Goal: Task Accomplishment & Management: Manage account settings

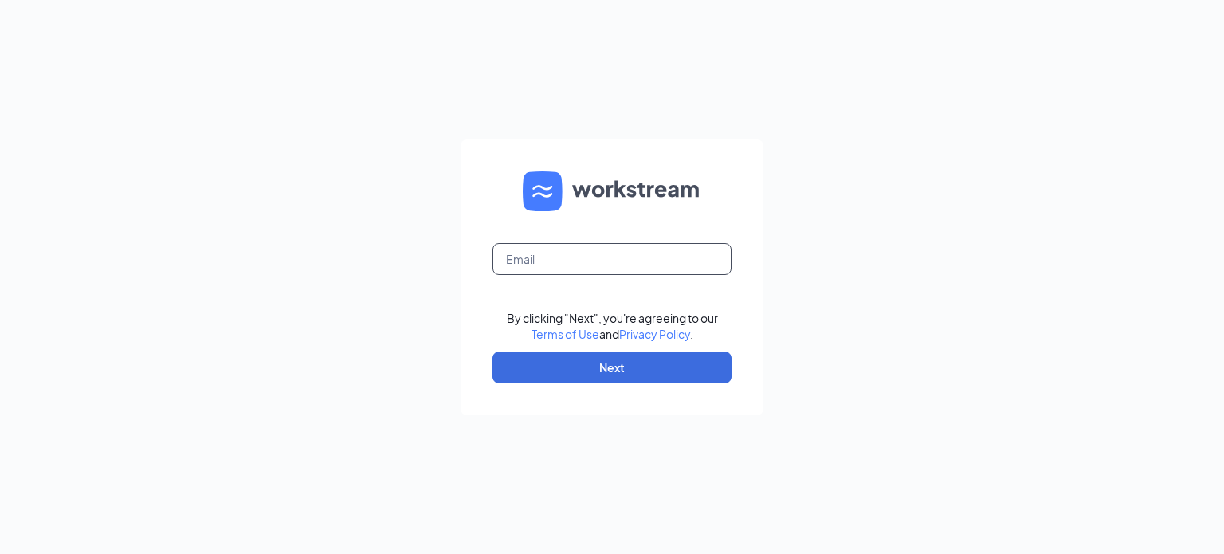
click at [548, 253] on input "text" at bounding box center [612, 259] width 239 height 32
type input "[EMAIL_ADDRESS][DOMAIN_NAME]"
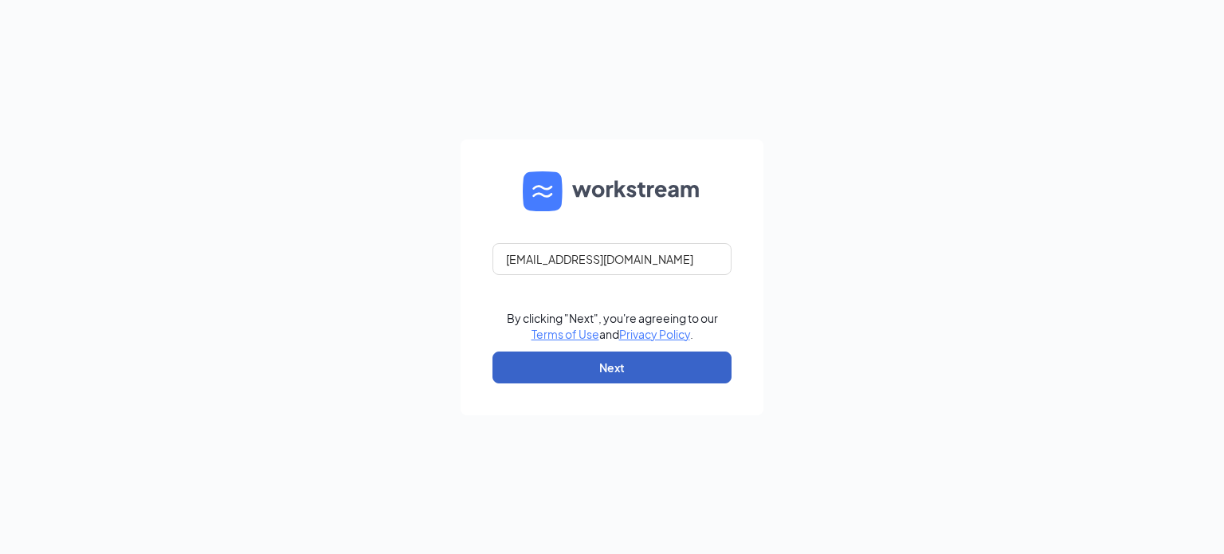
click at [597, 366] on button "Next" at bounding box center [612, 368] width 239 height 32
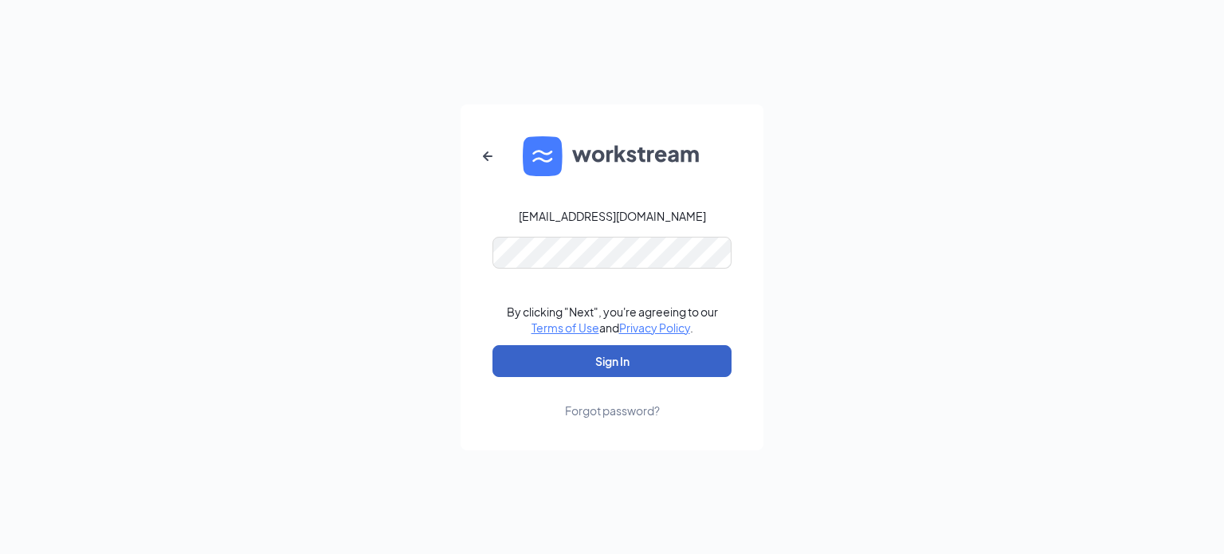
click at [595, 351] on button "Sign In" at bounding box center [612, 361] width 239 height 32
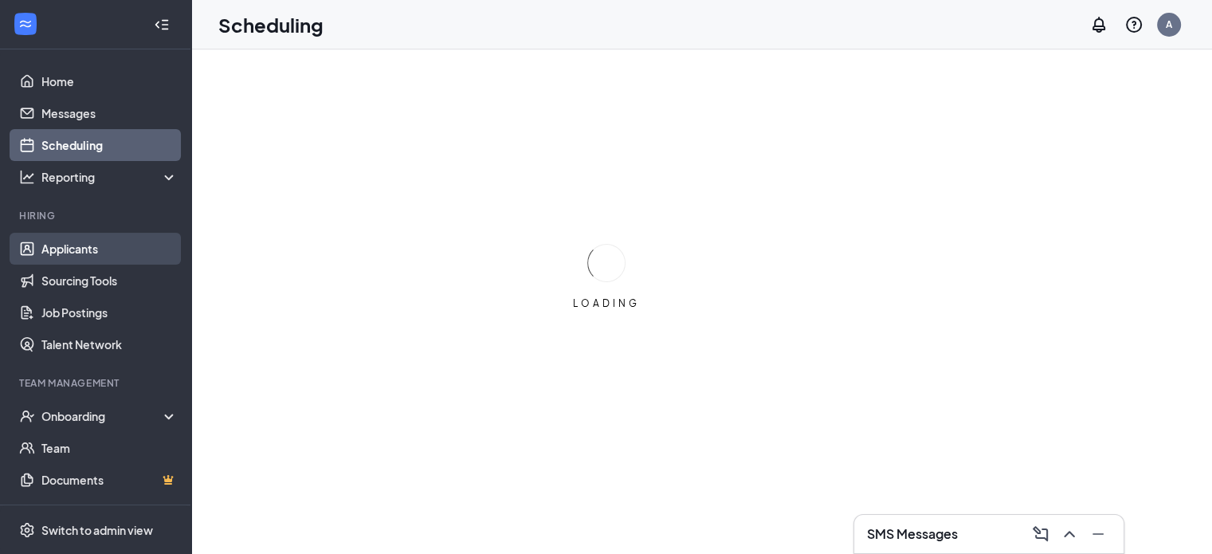
click at [70, 248] on link "Applicants" at bounding box center [109, 249] width 136 height 32
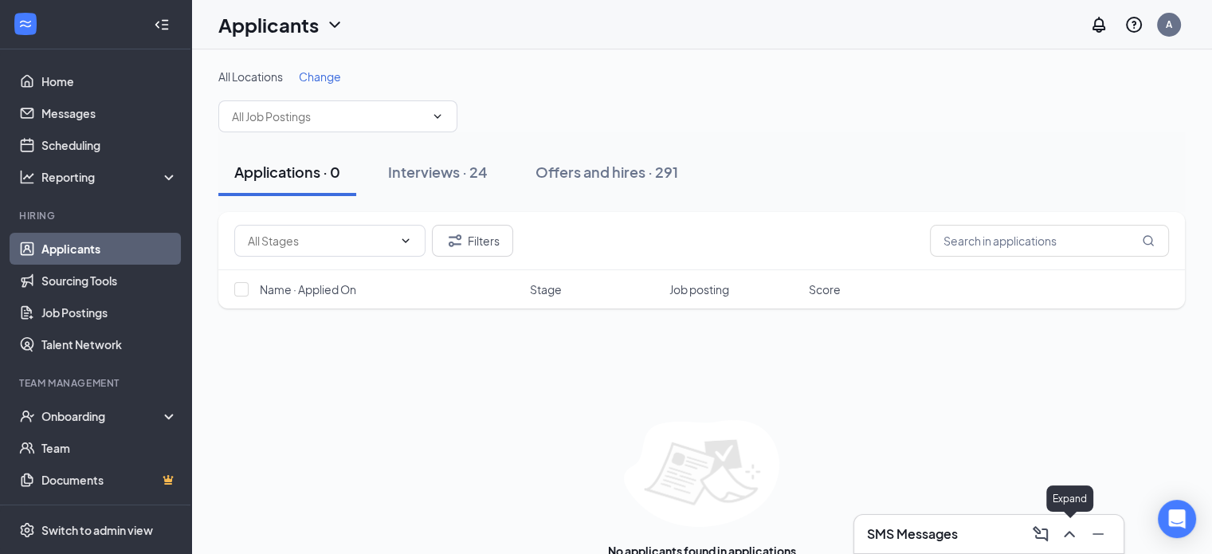
click at [1070, 536] on icon "ChevronUp" at bounding box center [1069, 533] width 19 height 19
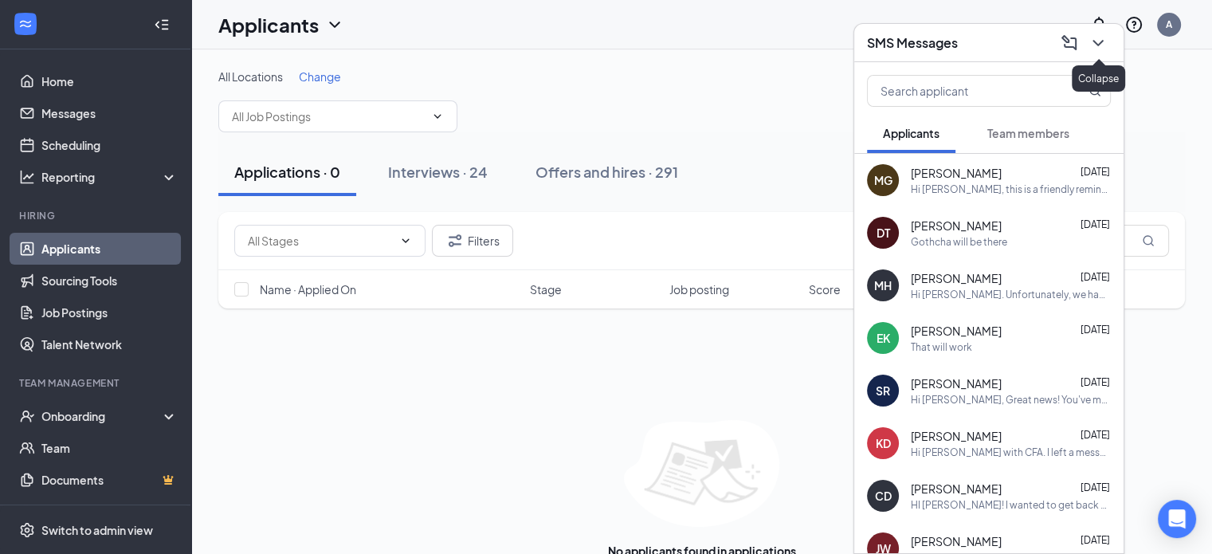
click at [1101, 44] on icon "ChevronDown" at bounding box center [1098, 42] width 19 height 19
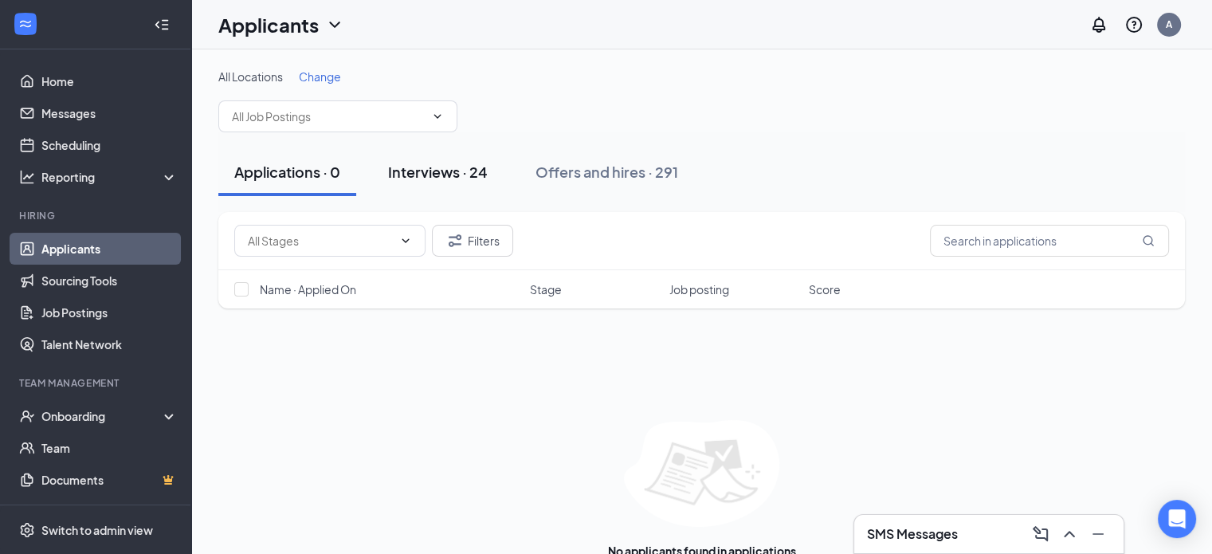
click at [430, 168] on div "Interviews · 24" at bounding box center [438, 172] width 100 height 20
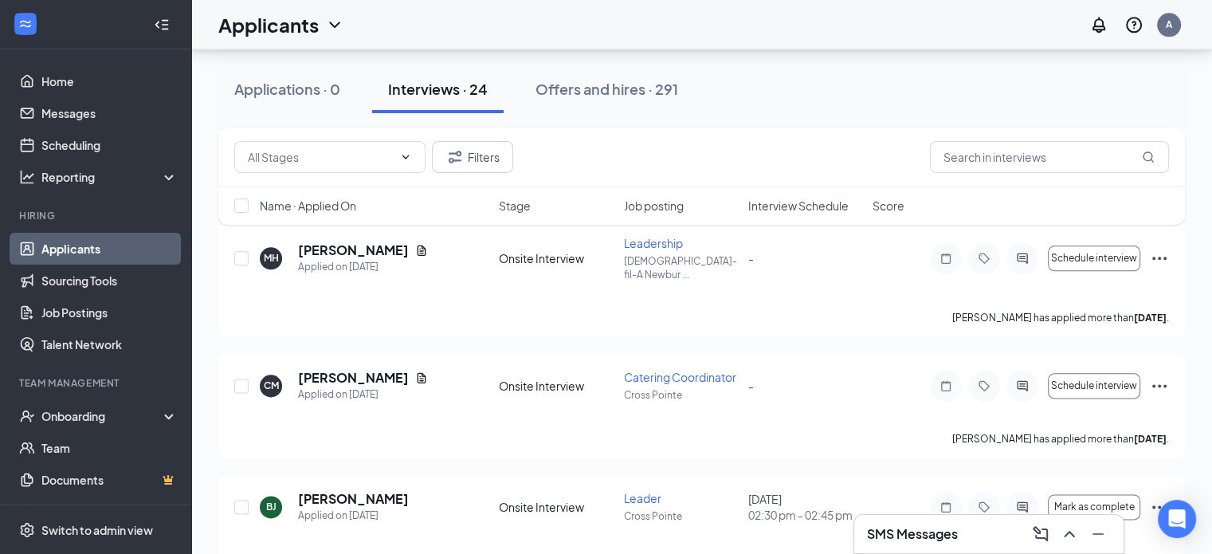
scroll to position [1954, 0]
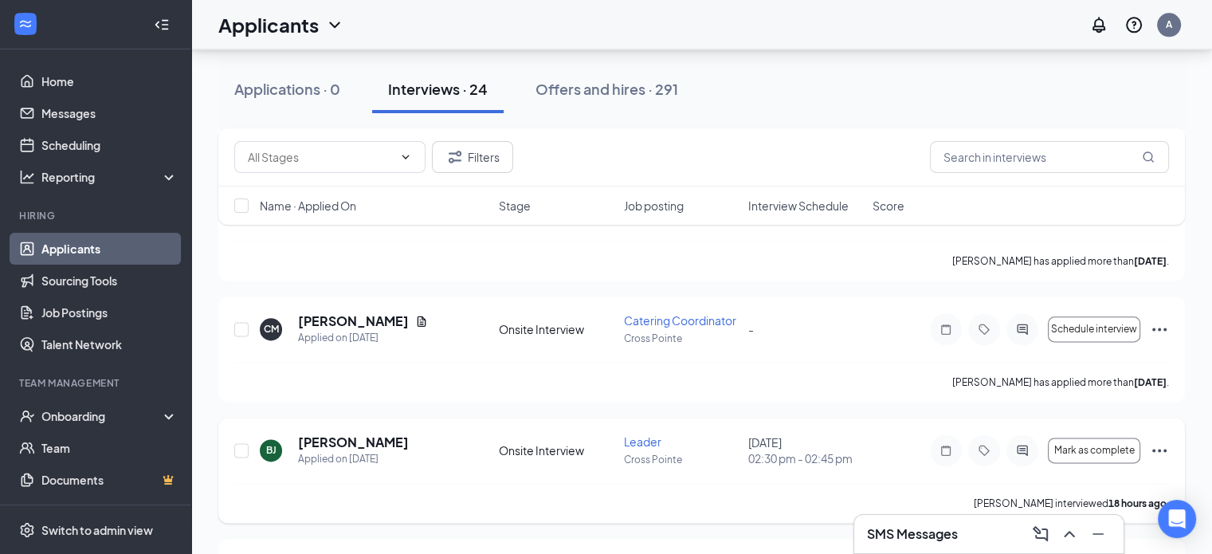
click at [1152, 441] on icon "Ellipses" at bounding box center [1159, 450] width 19 height 19
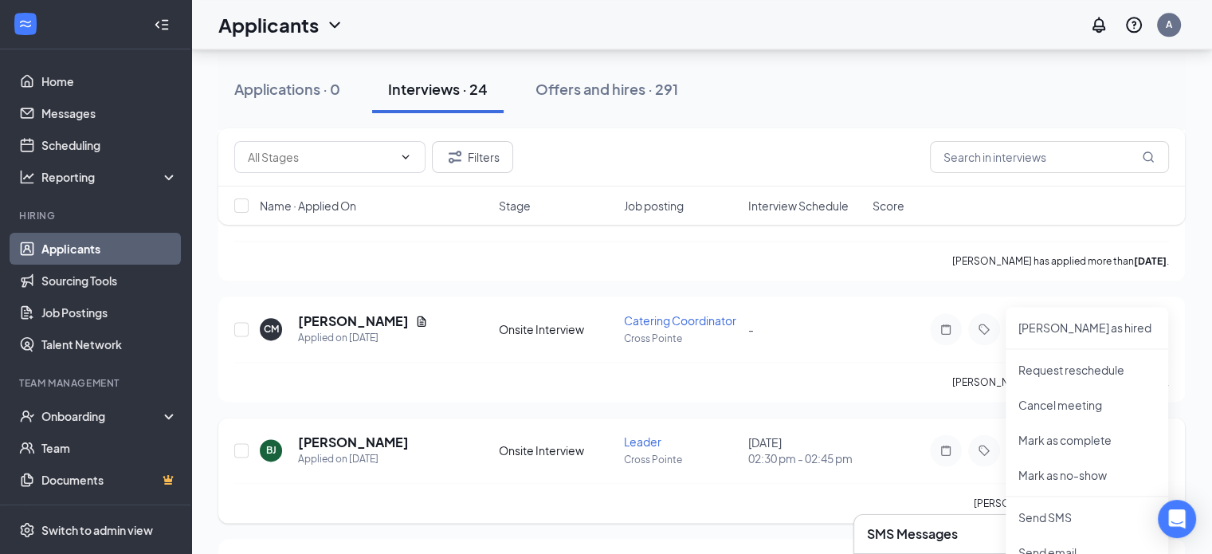
click at [1155, 441] on icon "Ellipses" at bounding box center [1159, 450] width 19 height 19
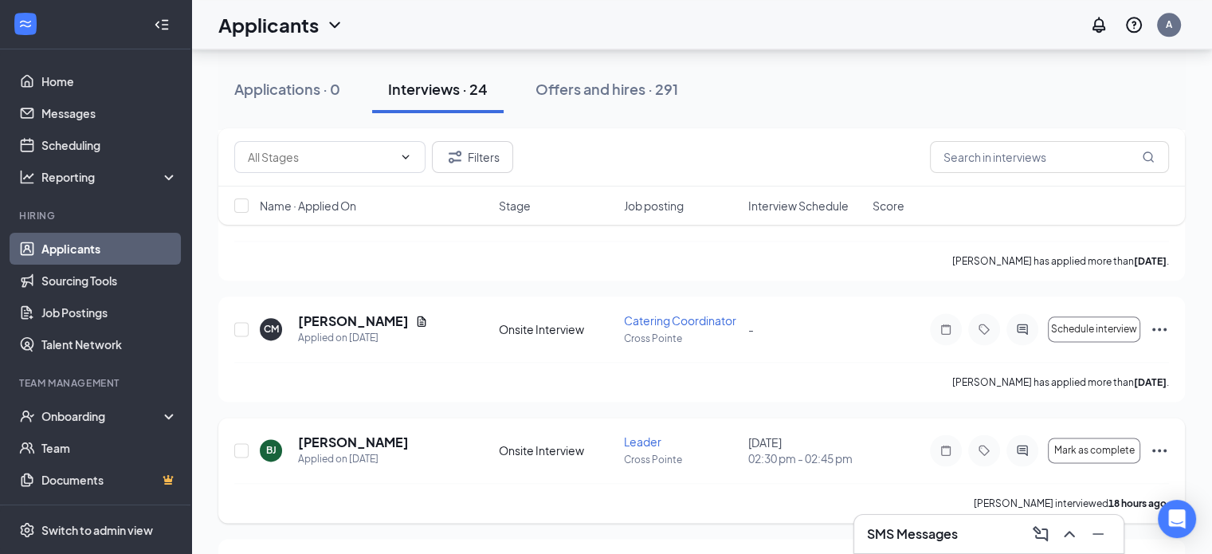
click at [1155, 441] on icon "Ellipses" at bounding box center [1159, 450] width 19 height 19
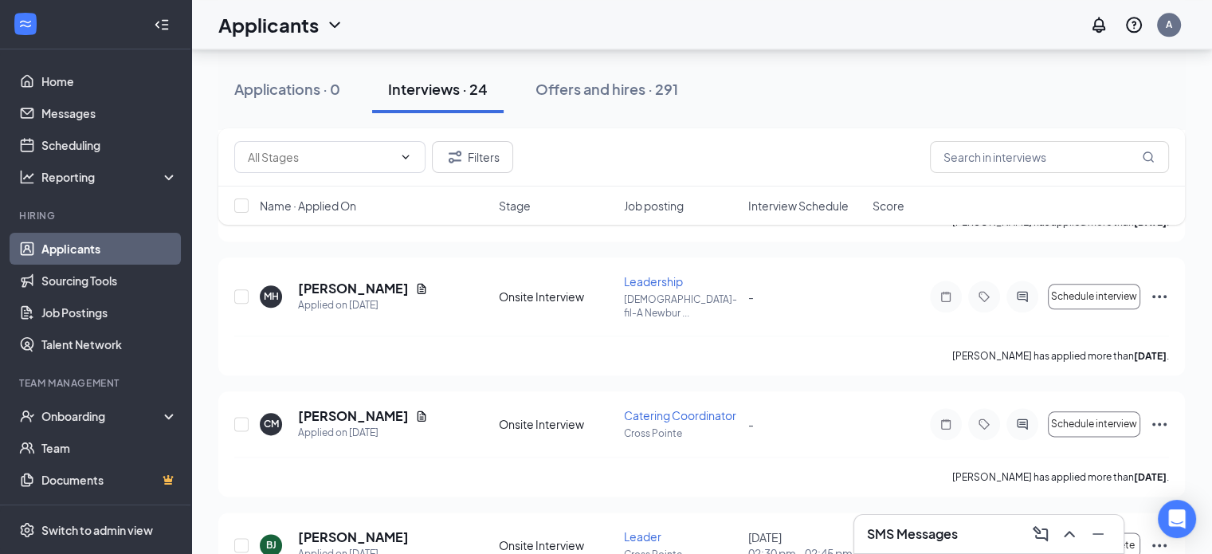
scroll to position [1868, 0]
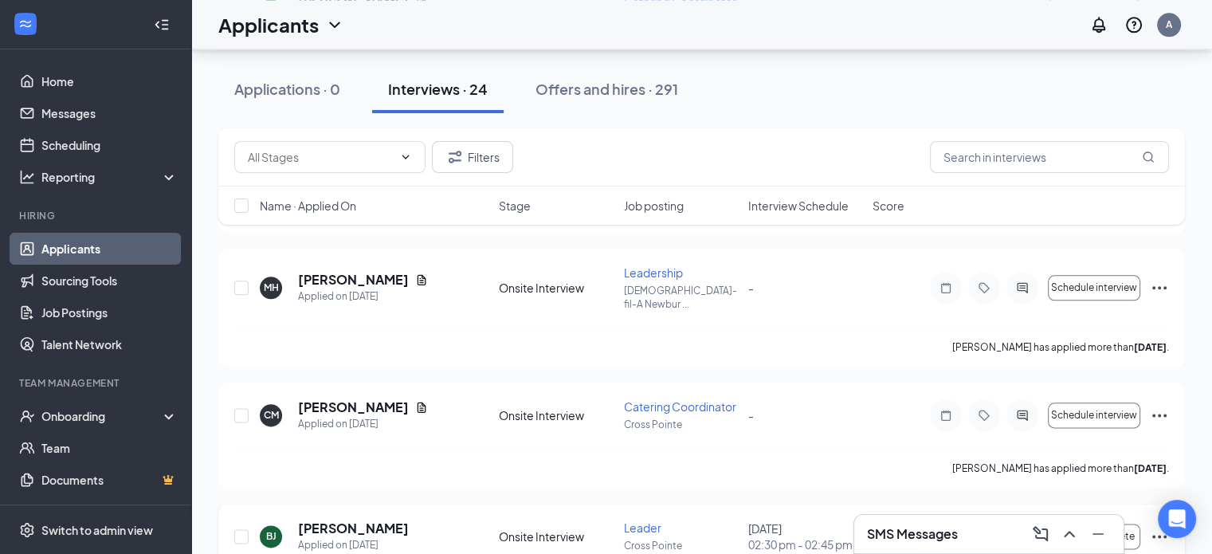
click at [1161, 527] on icon "Ellipses" at bounding box center [1159, 536] width 19 height 19
click at [1092, 531] on span "Mark as complete" at bounding box center [1094, 536] width 81 height 11
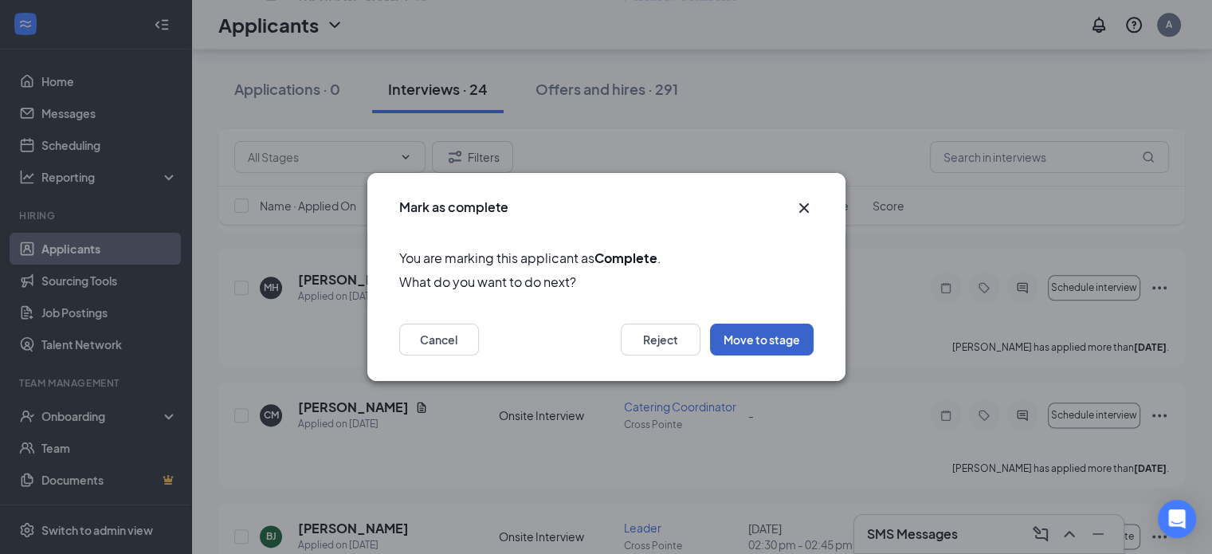
click at [756, 338] on button "Move to stage" at bounding box center [762, 340] width 104 height 32
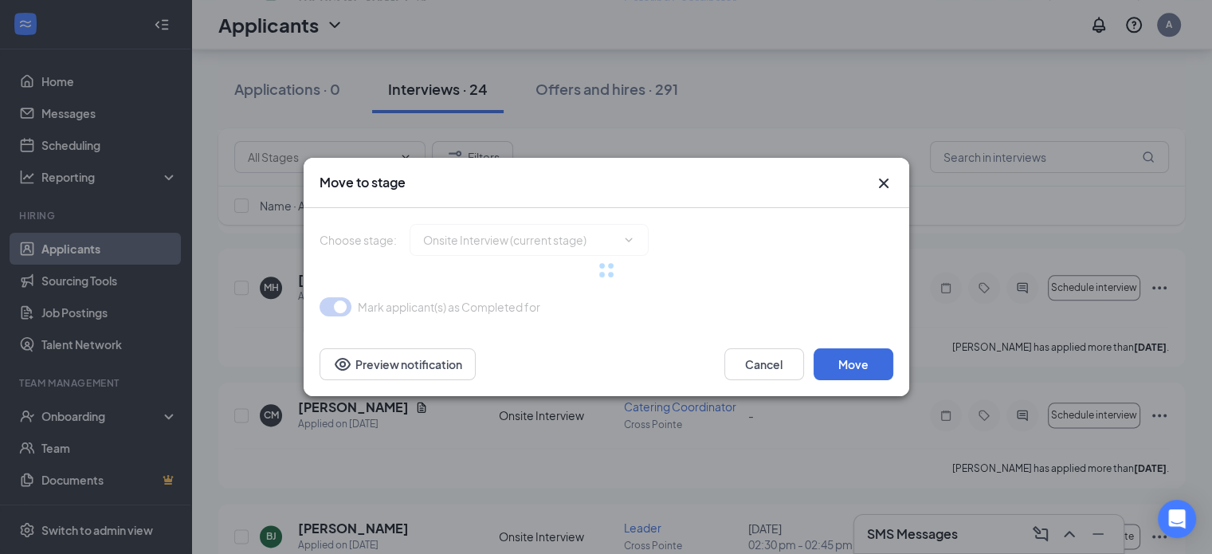
type input "WOTC (next stage)"
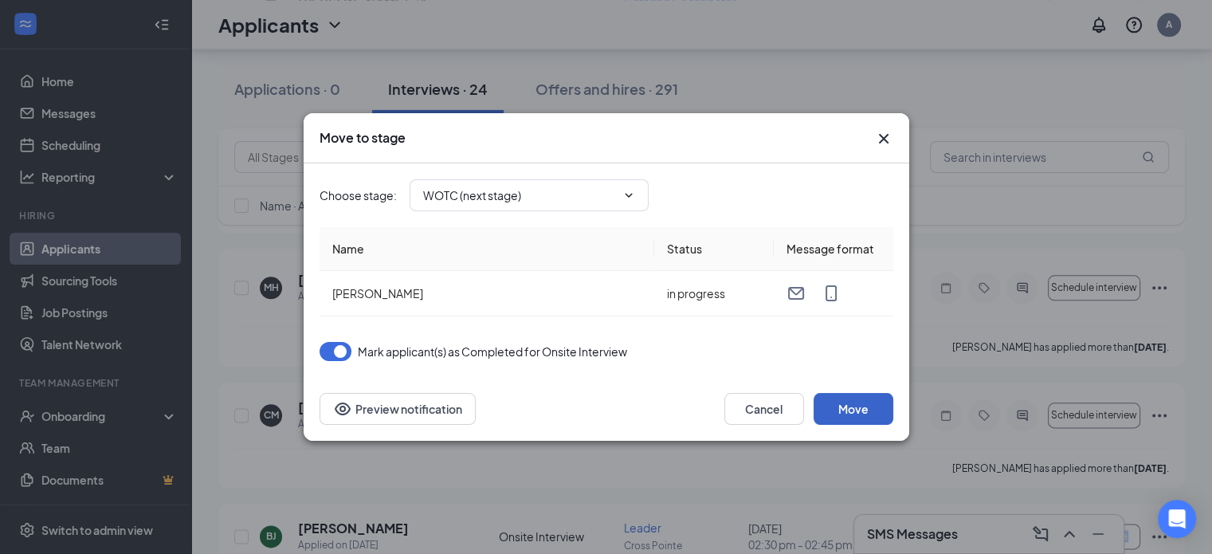
click at [840, 397] on button "Move" at bounding box center [854, 409] width 80 height 32
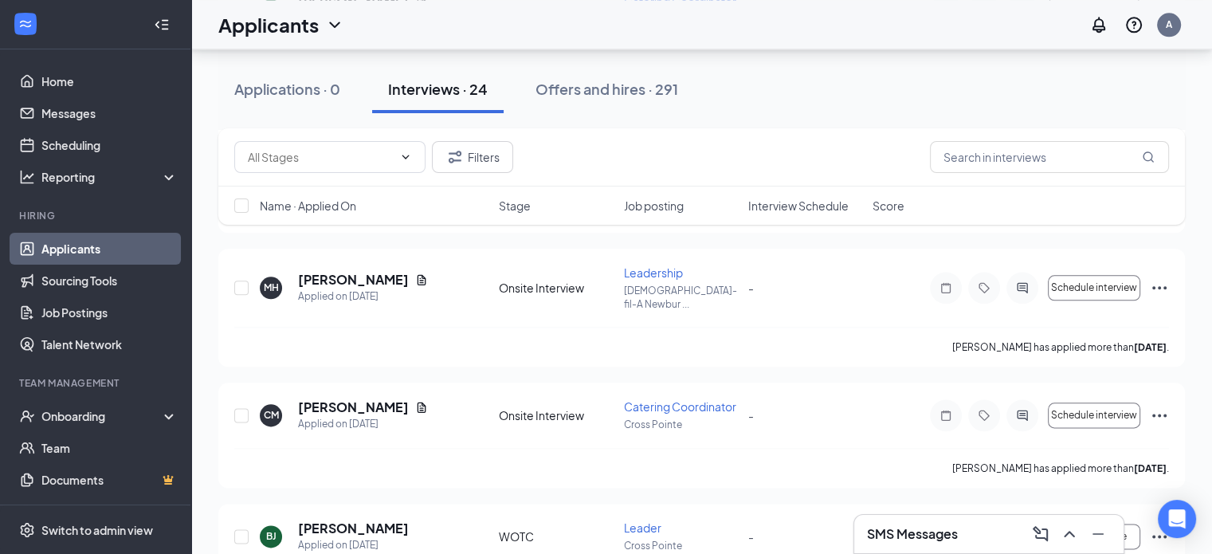
click at [840, 520] on div "[PERSON_NAME] [PERSON_NAME] Applied on [DATE] WOTC Leader Cross Pointe - Move t…" at bounding box center [701, 544] width 935 height 49
click at [1164, 406] on icon "Ellipses" at bounding box center [1159, 415] width 19 height 19
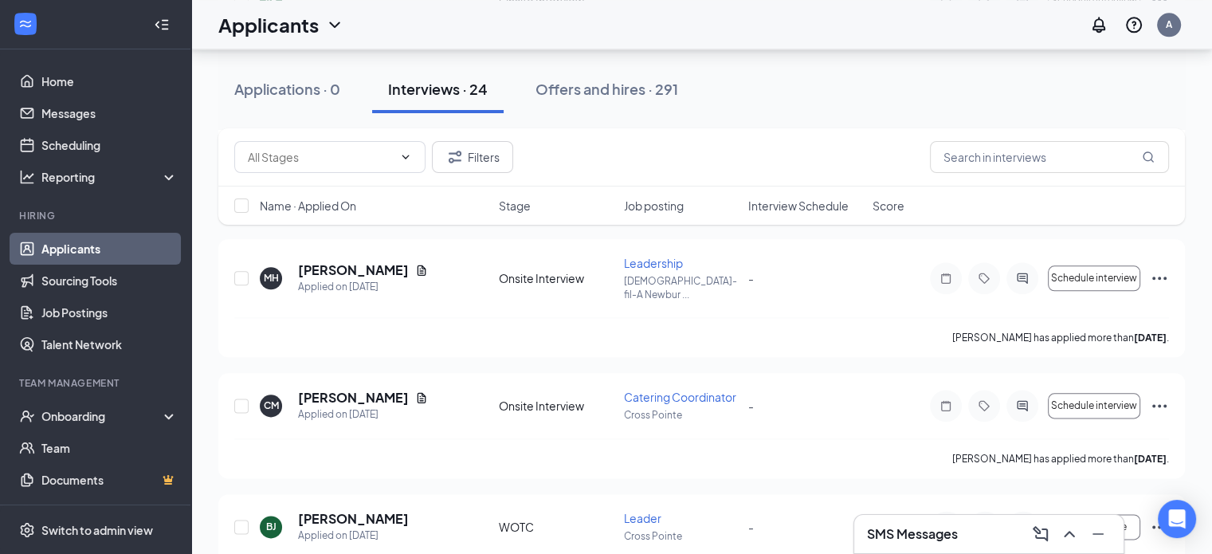
scroll to position [1865, 0]
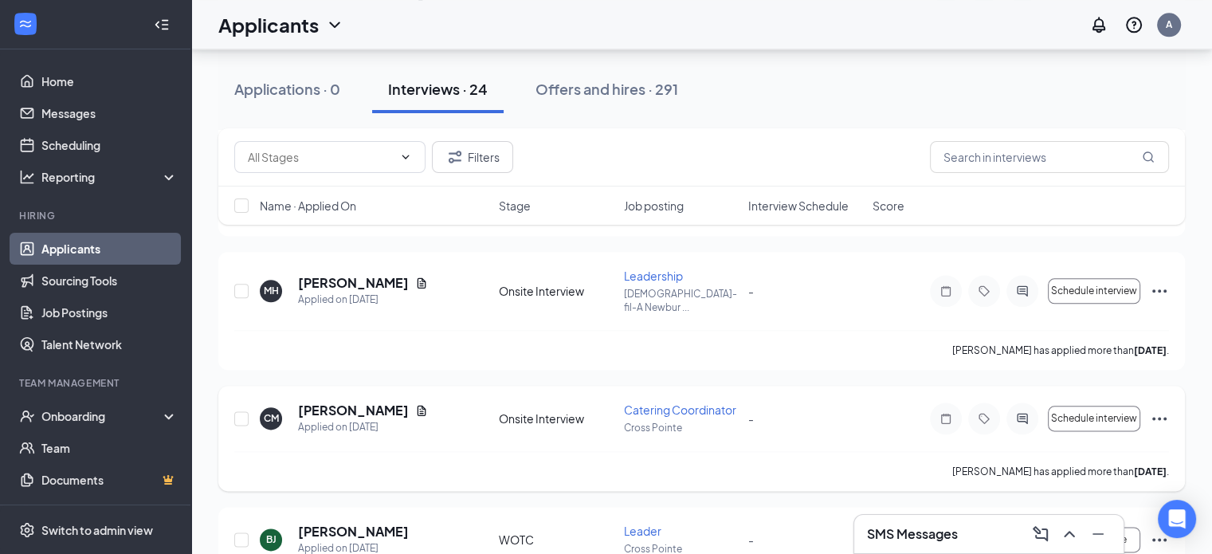
click at [1158, 409] on icon "Ellipses" at bounding box center [1159, 418] width 19 height 19
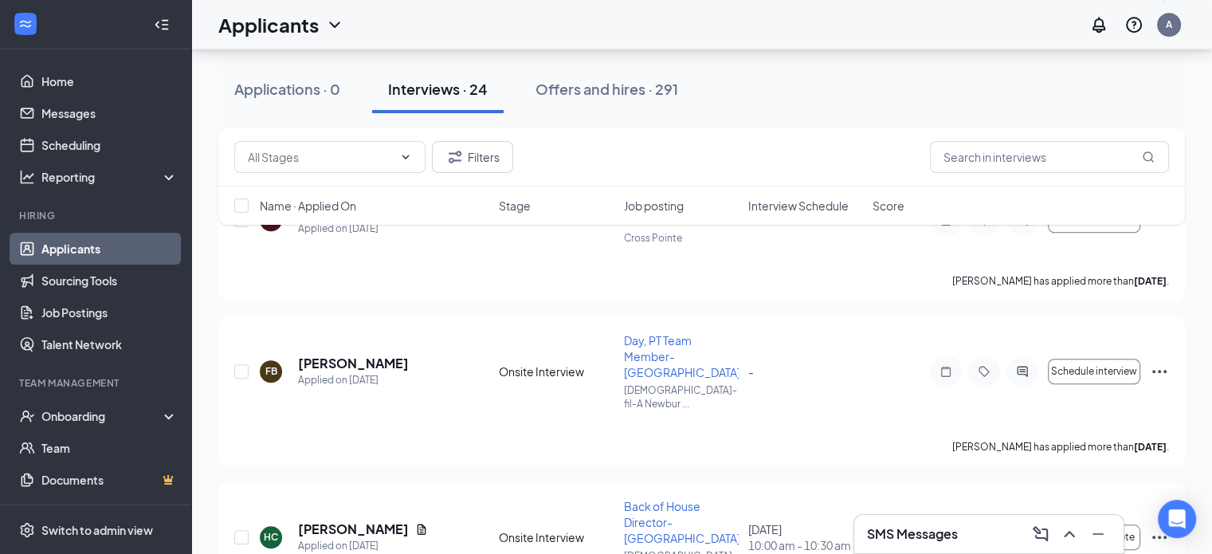
scroll to position [1199, 0]
click at [797, 183] on div "Filters" at bounding box center [701, 157] width 967 height 58
click at [805, 200] on span "Interview Schedule" at bounding box center [798, 206] width 100 height 16
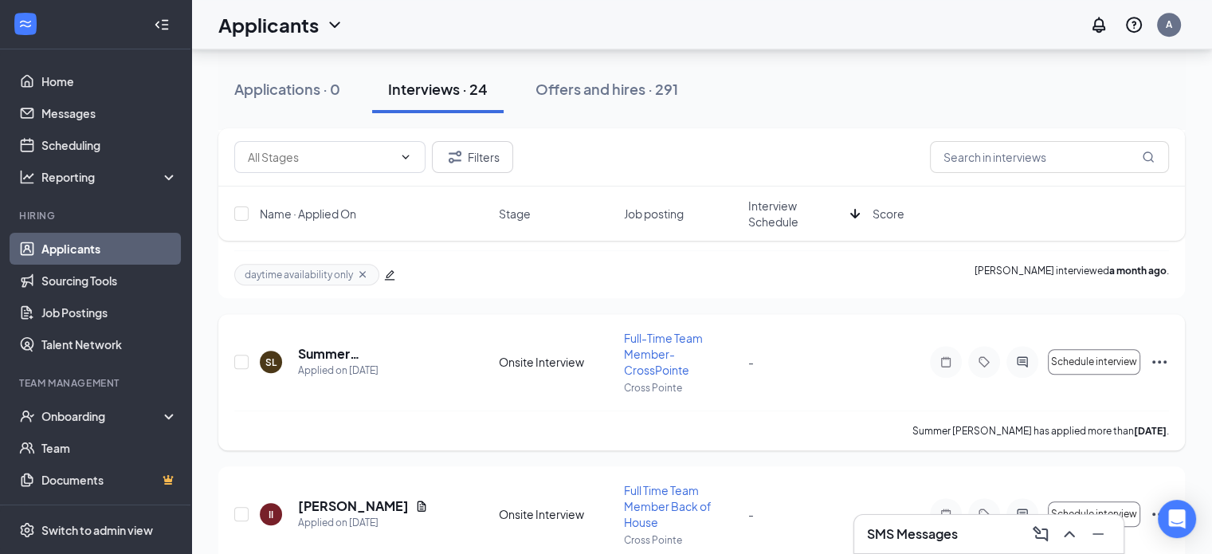
scroll to position [1109, 0]
click at [1160, 350] on icon "Ellipses" at bounding box center [1159, 359] width 19 height 19
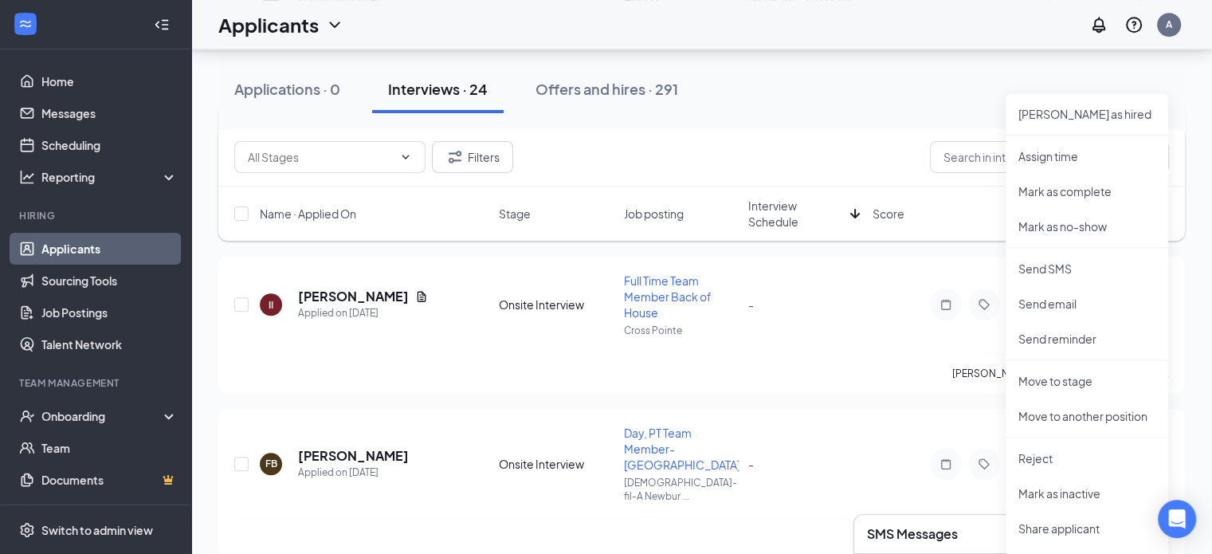
scroll to position [1314, 0]
click at [1036, 454] on p "Reject" at bounding box center [1087, 460] width 137 height 16
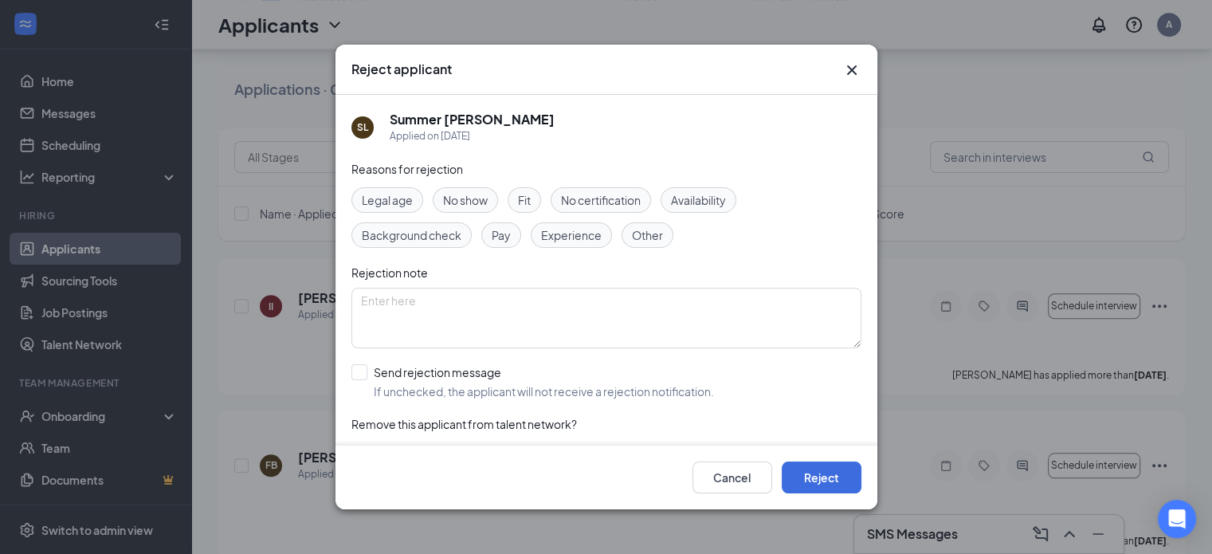
click at [637, 244] on div "Other" at bounding box center [648, 235] width 52 height 26
click at [481, 306] on textarea at bounding box center [607, 318] width 510 height 61
type textarea "M"
type textarea "no reply to interview"
click at [811, 484] on button "Reject" at bounding box center [822, 478] width 80 height 32
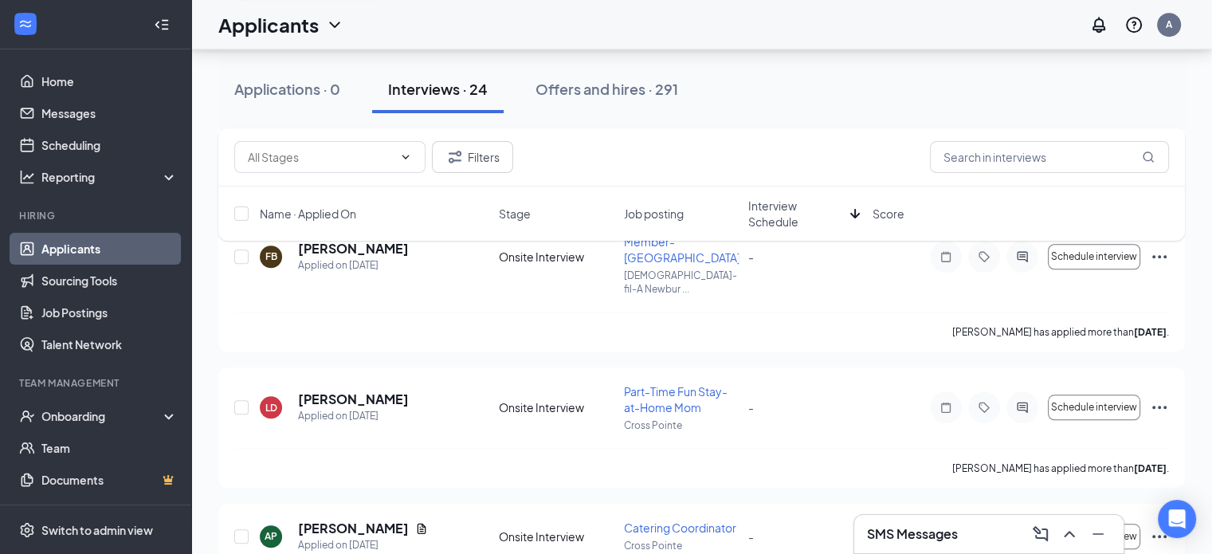
scroll to position [1370, 0]
click at [1159, 407] on icon "Ellipses" at bounding box center [1160, 408] width 14 height 3
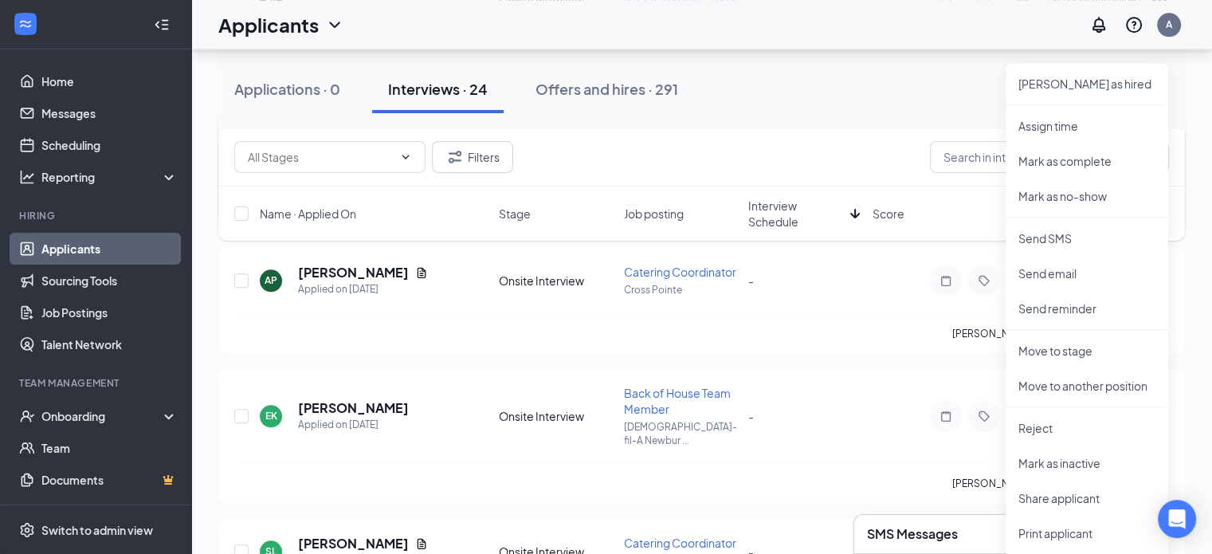
scroll to position [1626, 0]
click at [1046, 430] on p "Reject" at bounding box center [1087, 429] width 137 height 16
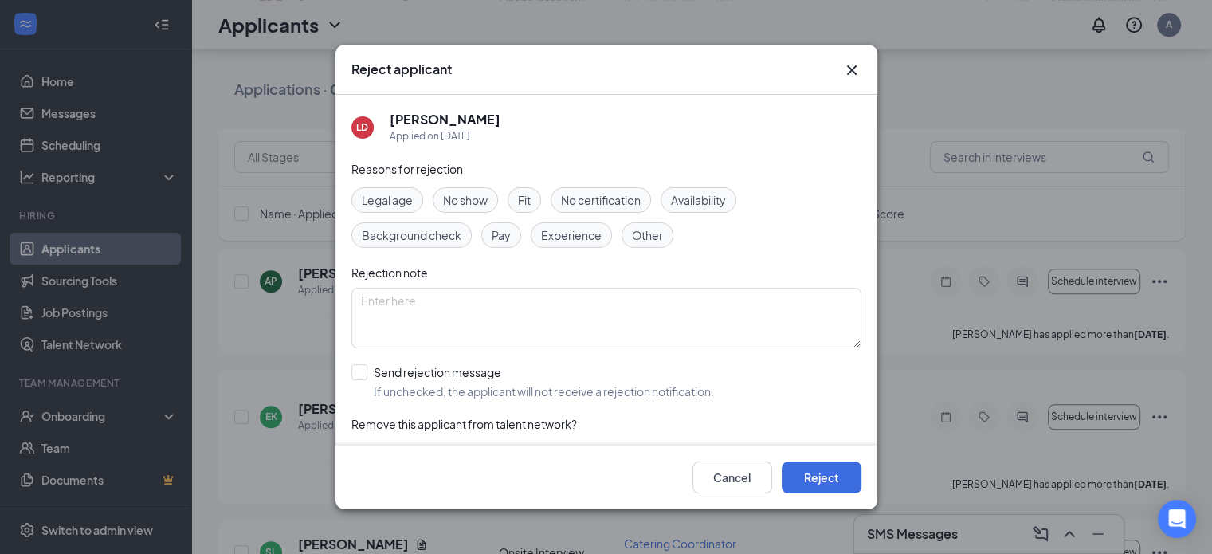
click at [645, 229] on span "Other" at bounding box center [647, 235] width 31 height 18
click at [481, 305] on textarea at bounding box center [607, 318] width 510 height 61
type textarea "NO reply to interview"
click at [813, 485] on button "Reject" at bounding box center [822, 478] width 80 height 32
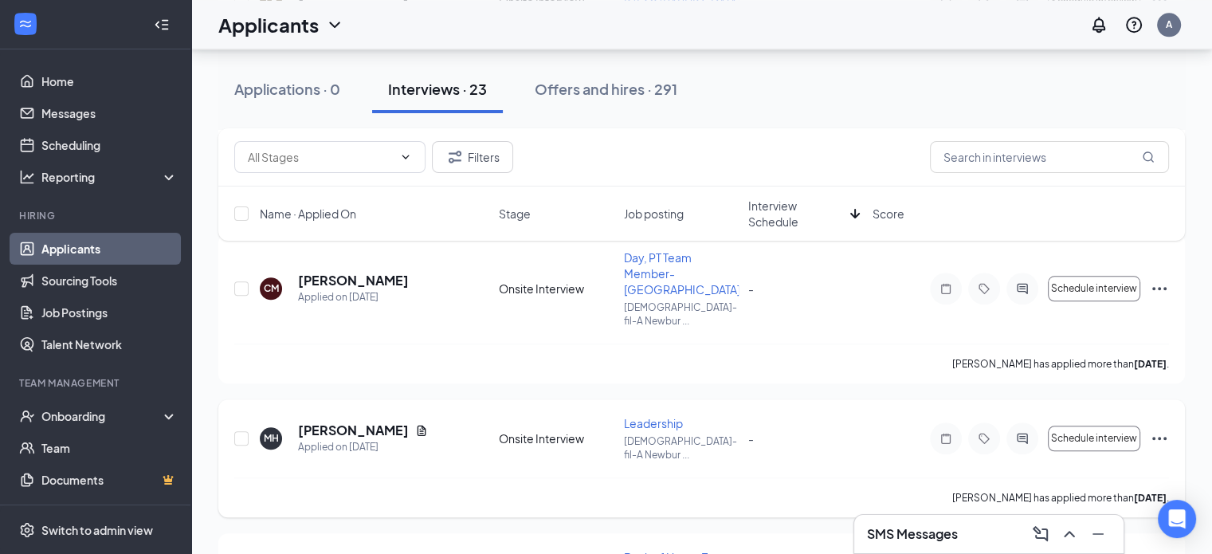
click at [1167, 429] on icon "Ellipses" at bounding box center [1159, 438] width 19 height 19
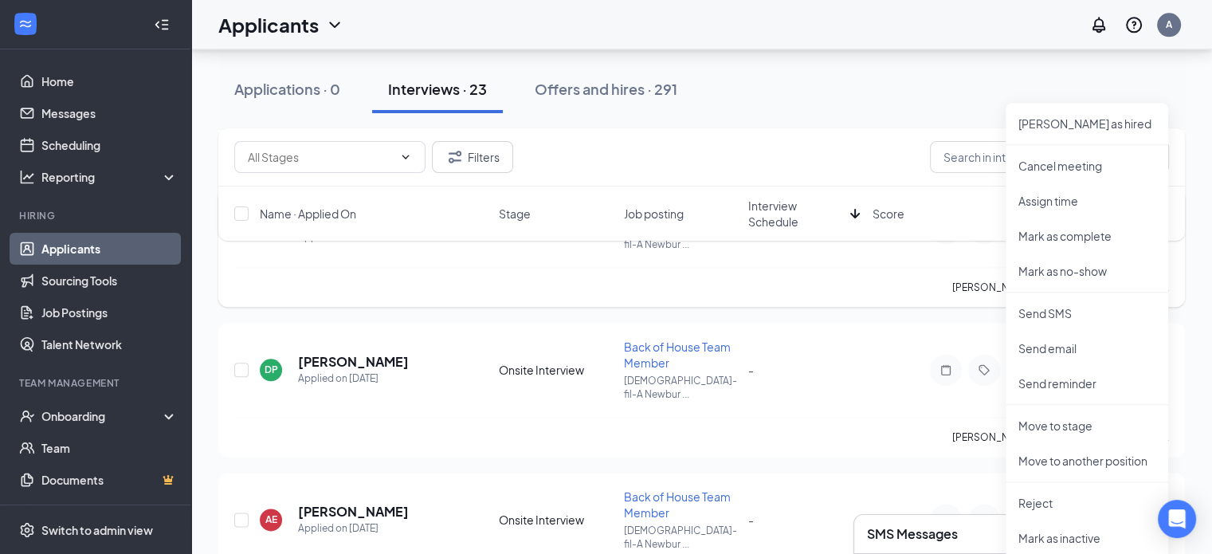
scroll to position [1837, 0]
click at [1044, 501] on p "Reject" at bounding box center [1087, 503] width 137 height 16
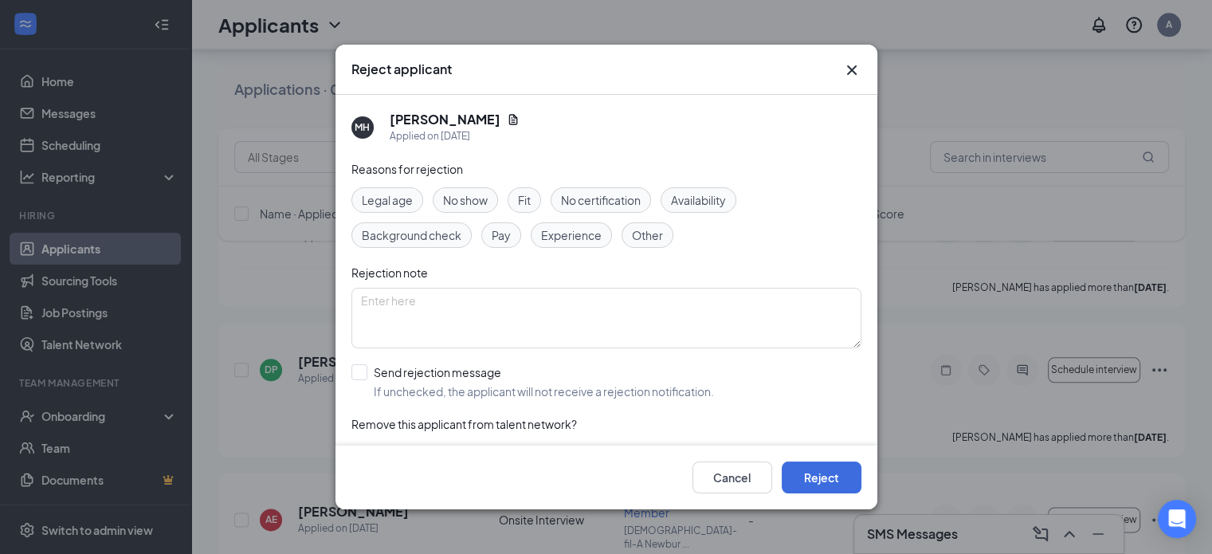
click at [662, 238] on div "Other" at bounding box center [648, 235] width 52 height 26
click at [509, 307] on textarea at bounding box center [607, 318] width 510 height 61
type textarea "NO reply interview"
click at [827, 473] on button "Reject" at bounding box center [822, 478] width 80 height 32
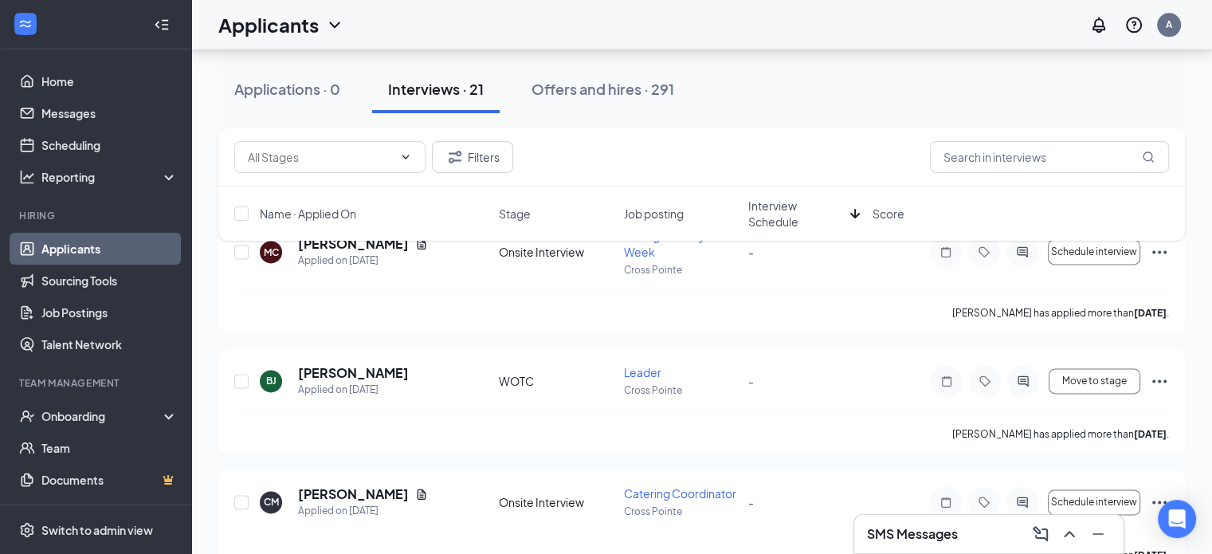
scroll to position [2117, 0]
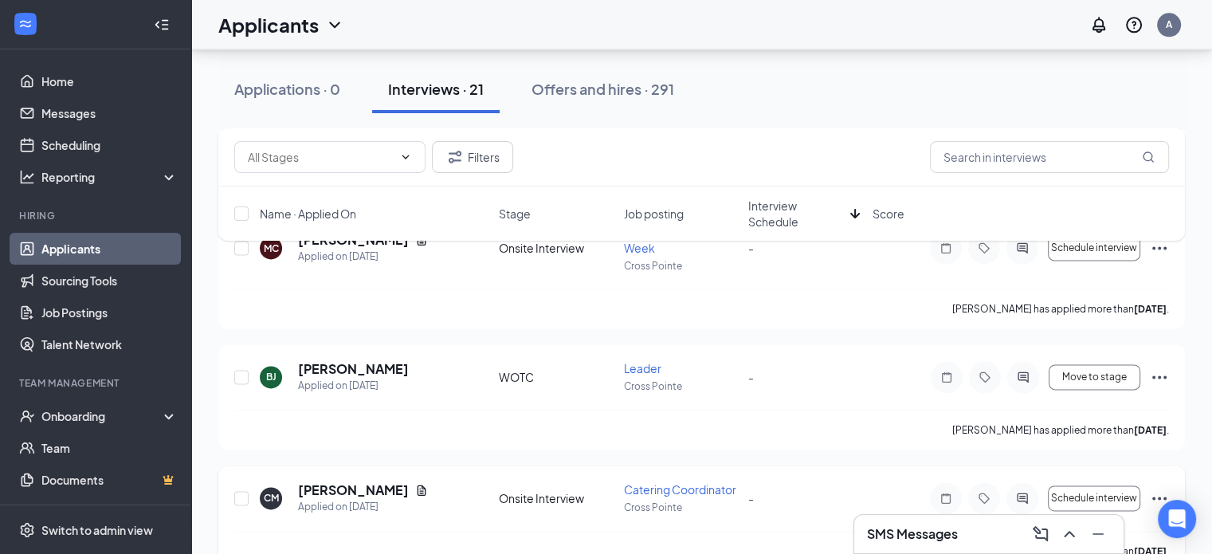
click at [1155, 489] on icon "Ellipses" at bounding box center [1159, 498] width 19 height 19
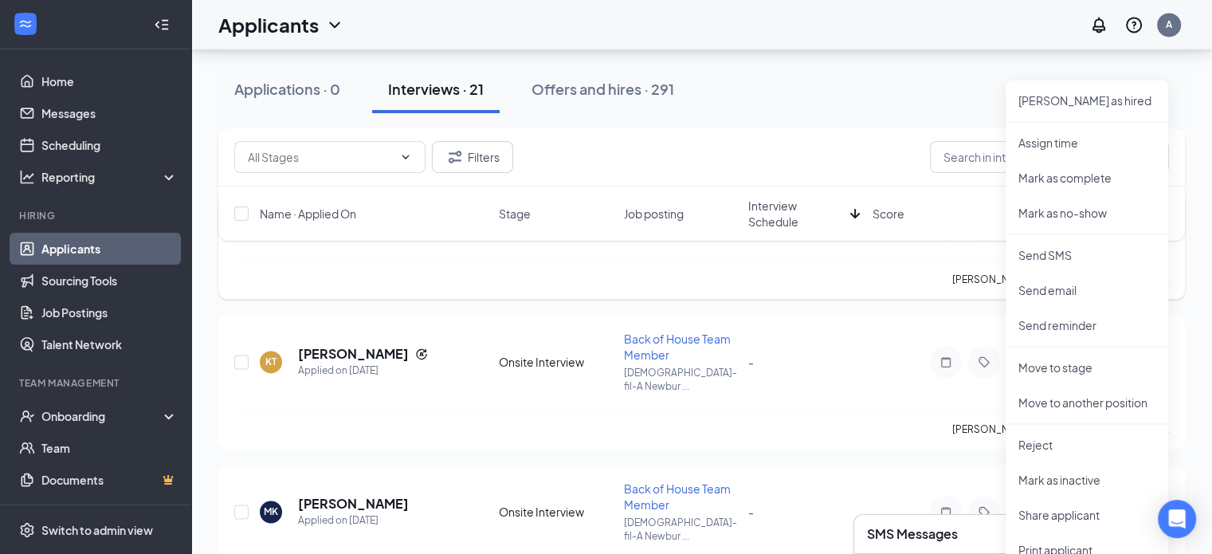
scroll to position [2402, 0]
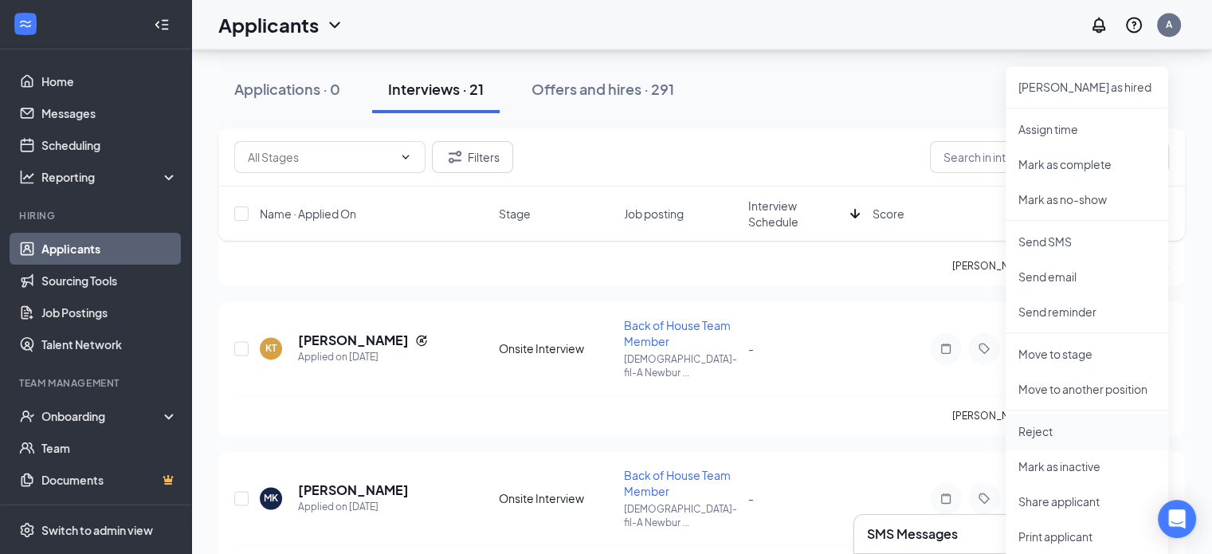
click at [1044, 440] on li "Reject" at bounding box center [1087, 431] width 163 height 35
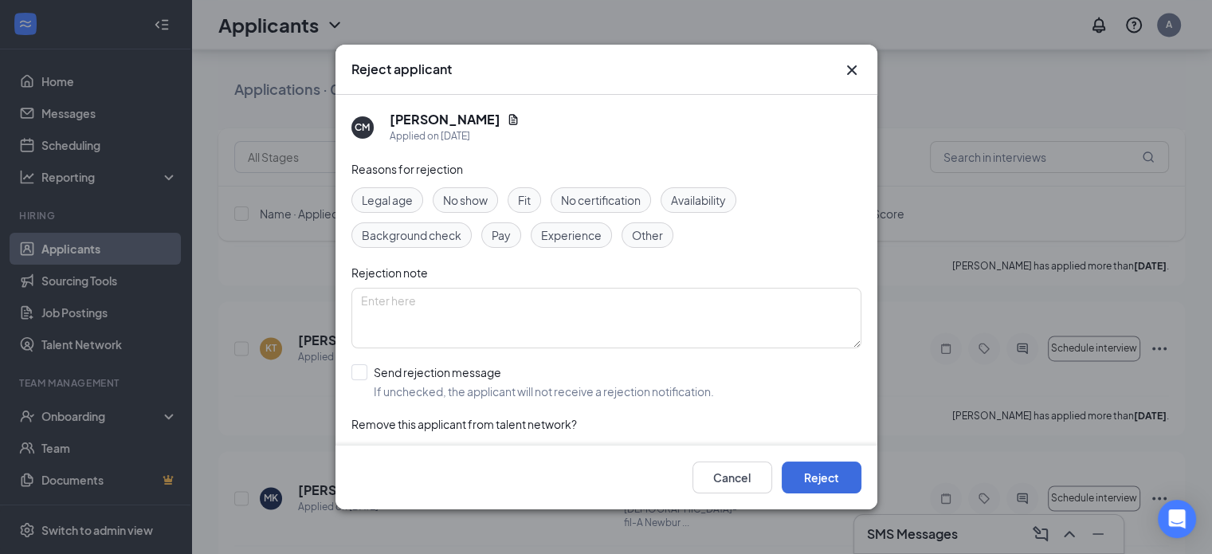
click at [645, 227] on span "Other" at bounding box center [647, 235] width 31 height 18
click at [567, 318] on textarea at bounding box center [607, 318] width 510 height 61
type textarea "No reply intervierw"
click at [825, 489] on button "Reject" at bounding box center [822, 478] width 80 height 32
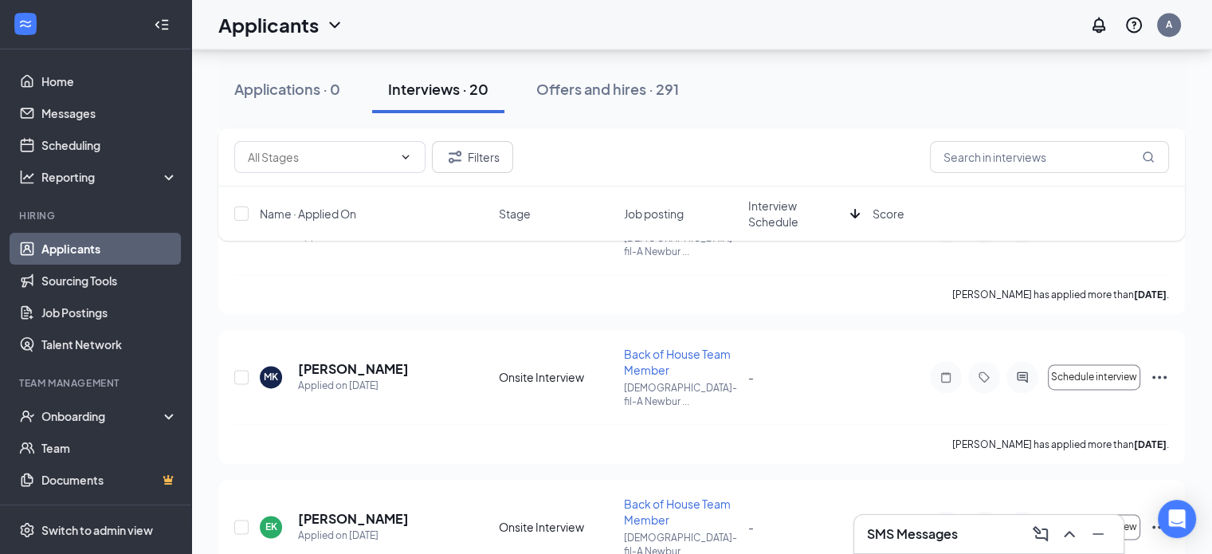
scroll to position [2404, 0]
click at [1158, 524] on icon "Ellipses" at bounding box center [1160, 525] width 14 height 3
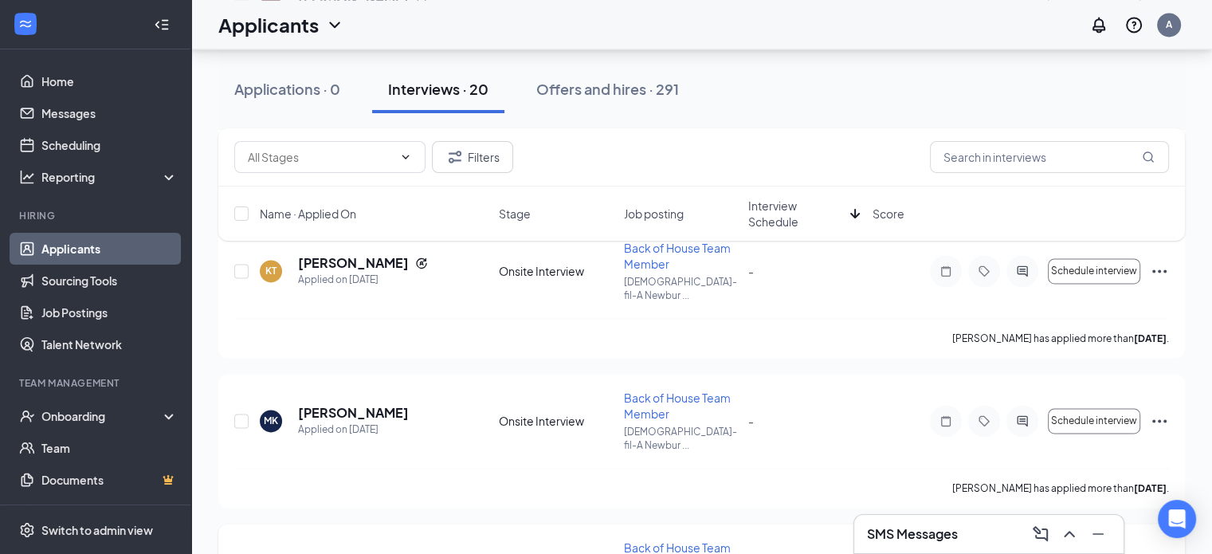
scroll to position [2357, 0]
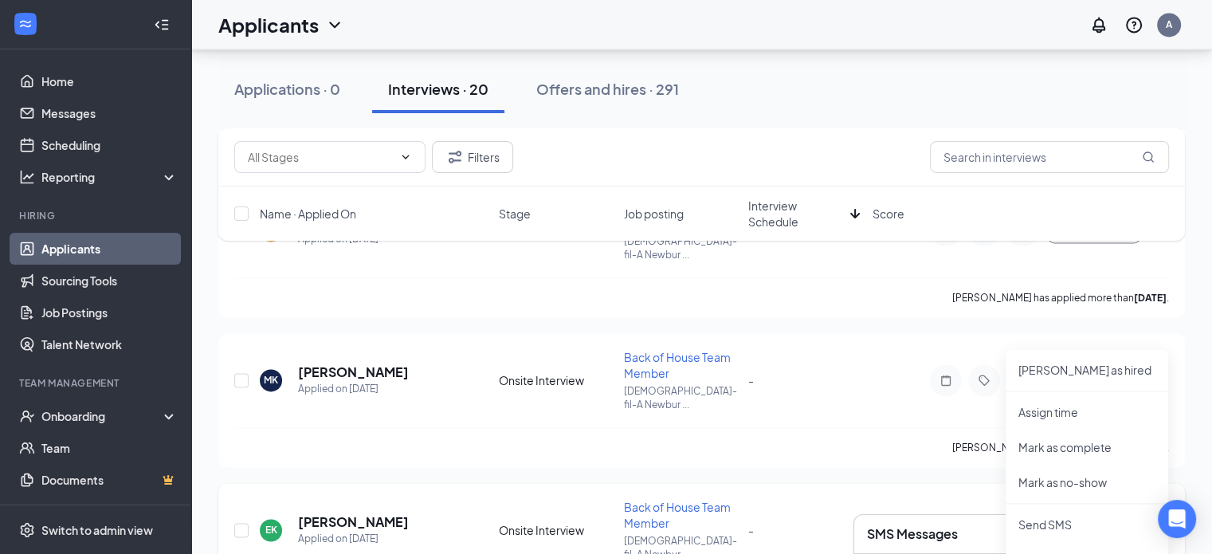
scroll to position [2398, 0]
click at [1094, 519] on button "Schedule interview" at bounding box center [1094, 532] width 92 height 26
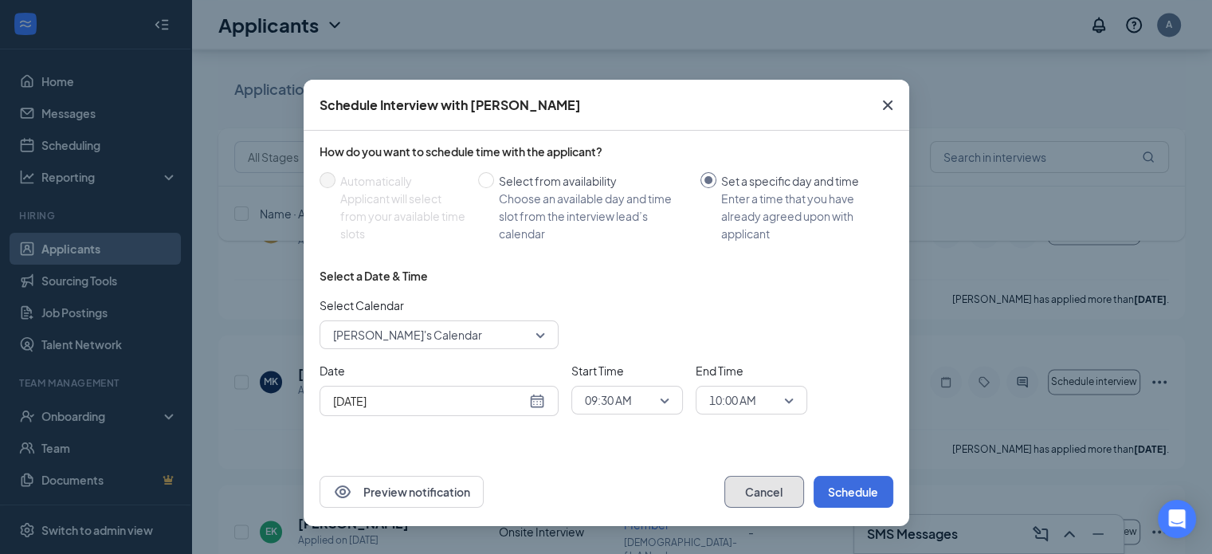
click at [760, 495] on button "Cancel" at bounding box center [765, 492] width 80 height 32
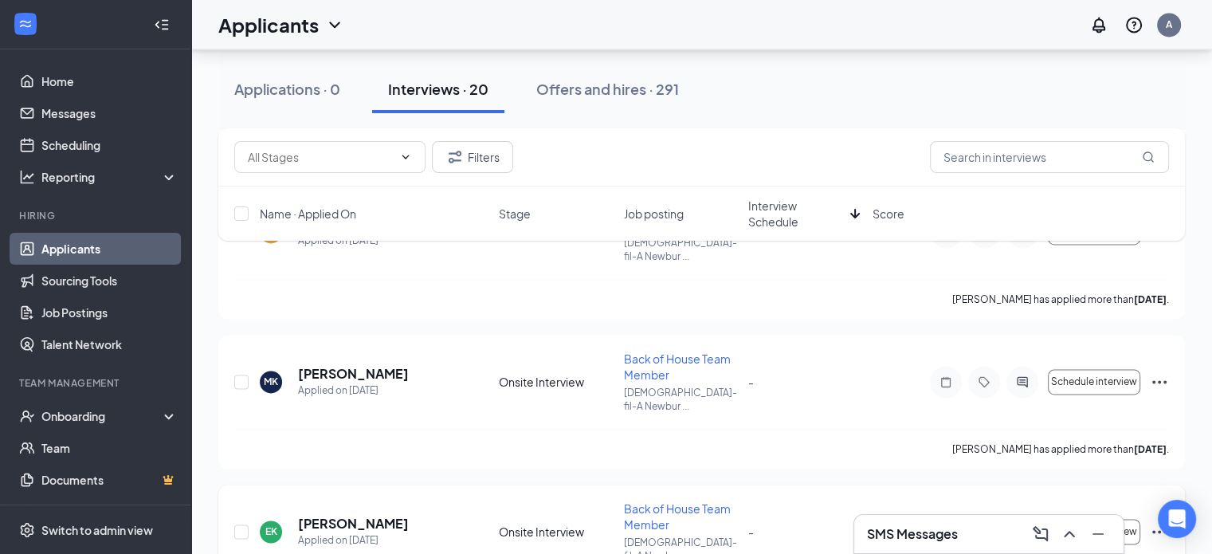
click at [1159, 530] on icon "Ellipses" at bounding box center [1160, 531] width 14 height 3
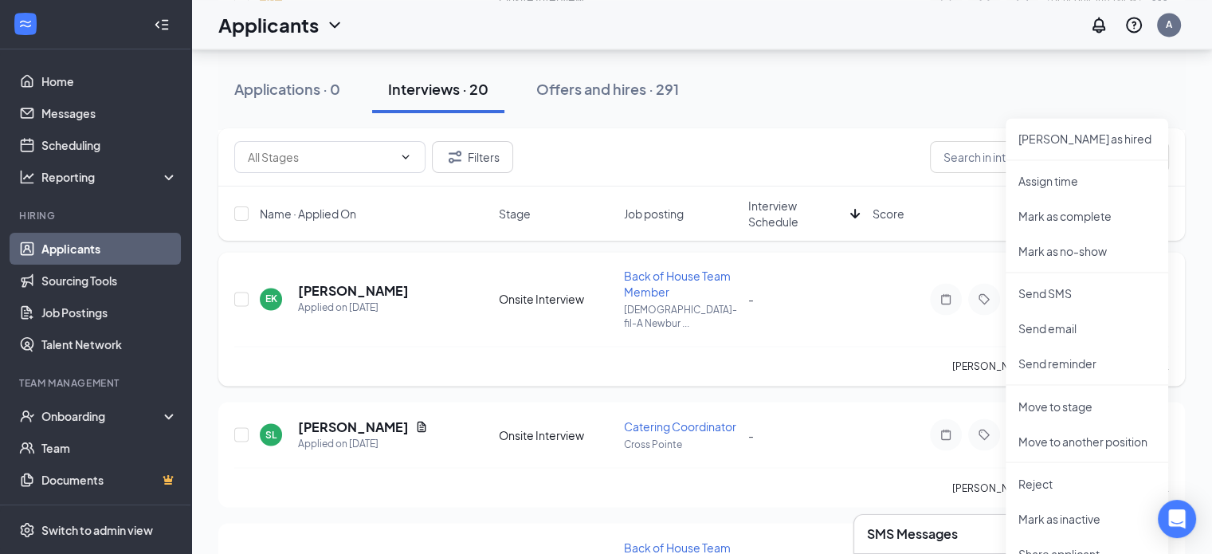
scroll to position [2634, 0]
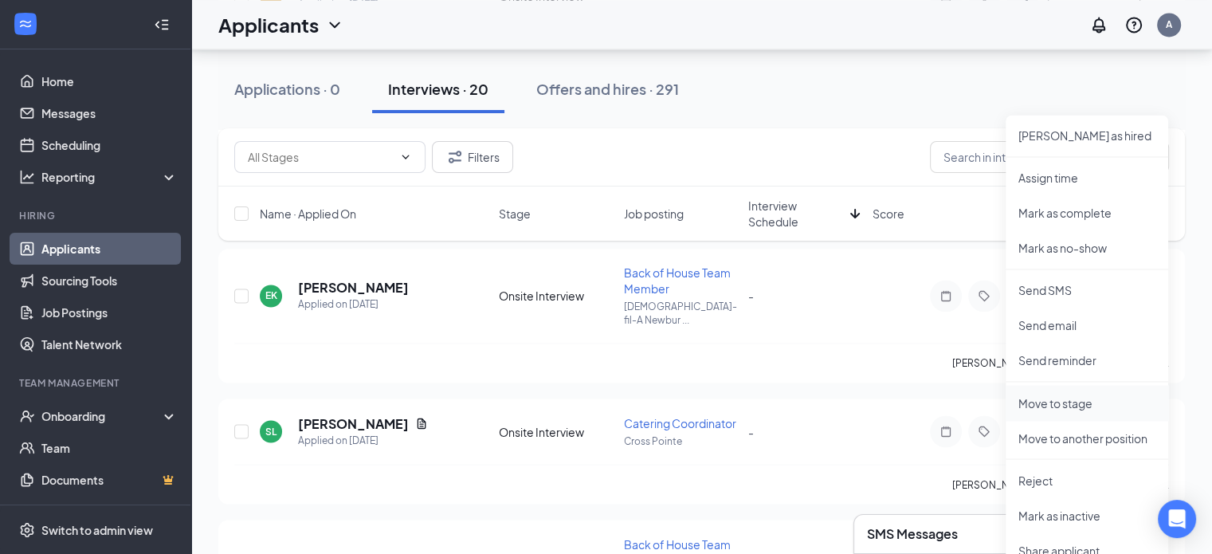
click at [1078, 401] on p "Move to stage" at bounding box center [1087, 403] width 137 height 16
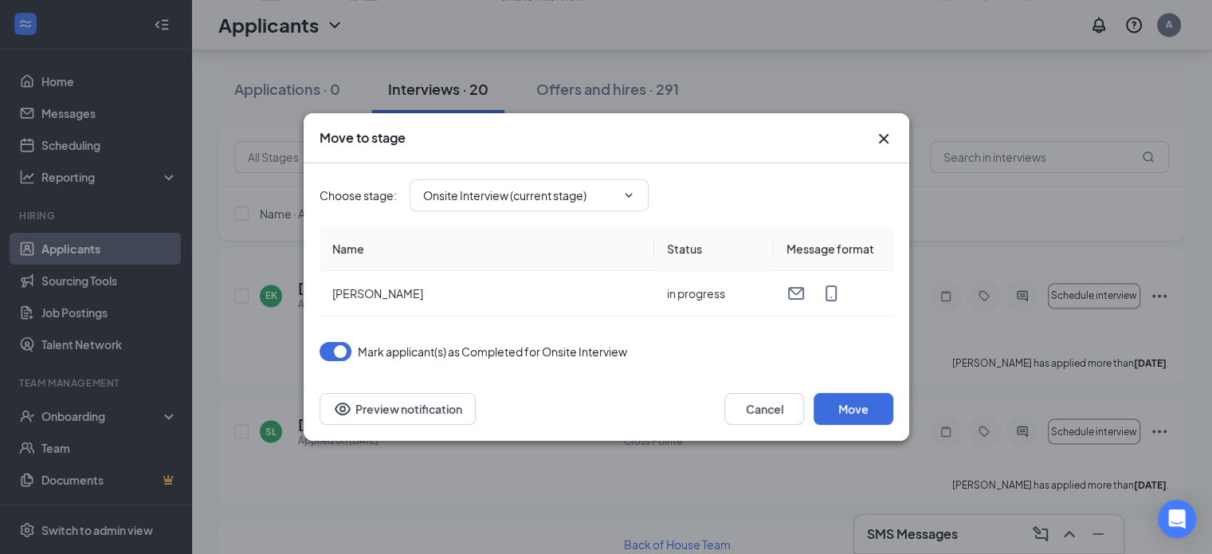
type input "WOTC (next stage)"
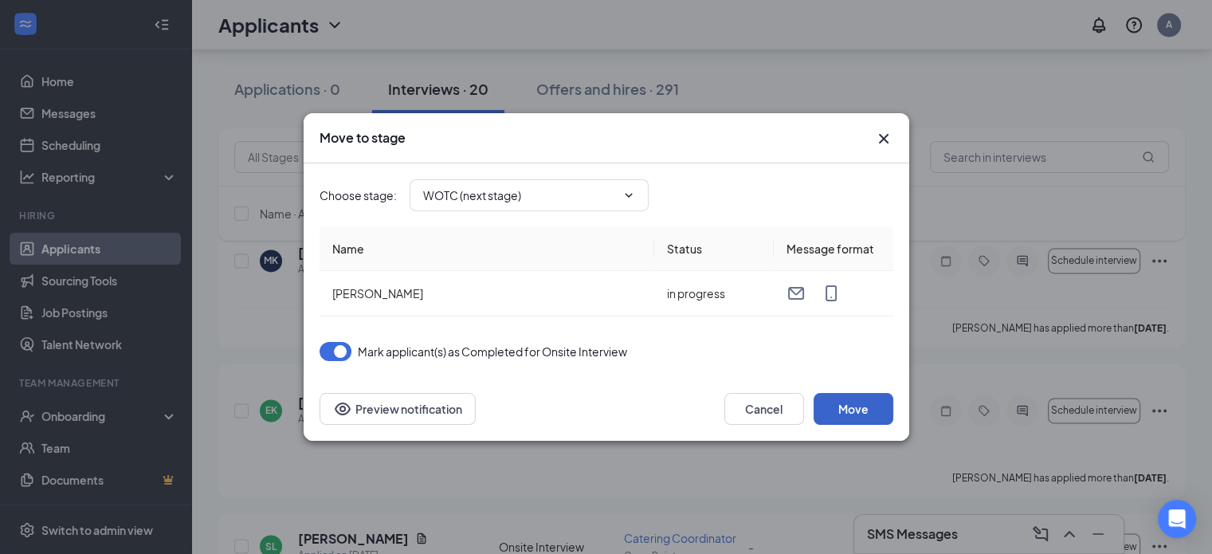
click at [851, 402] on button "Move" at bounding box center [854, 409] width 80 height 32
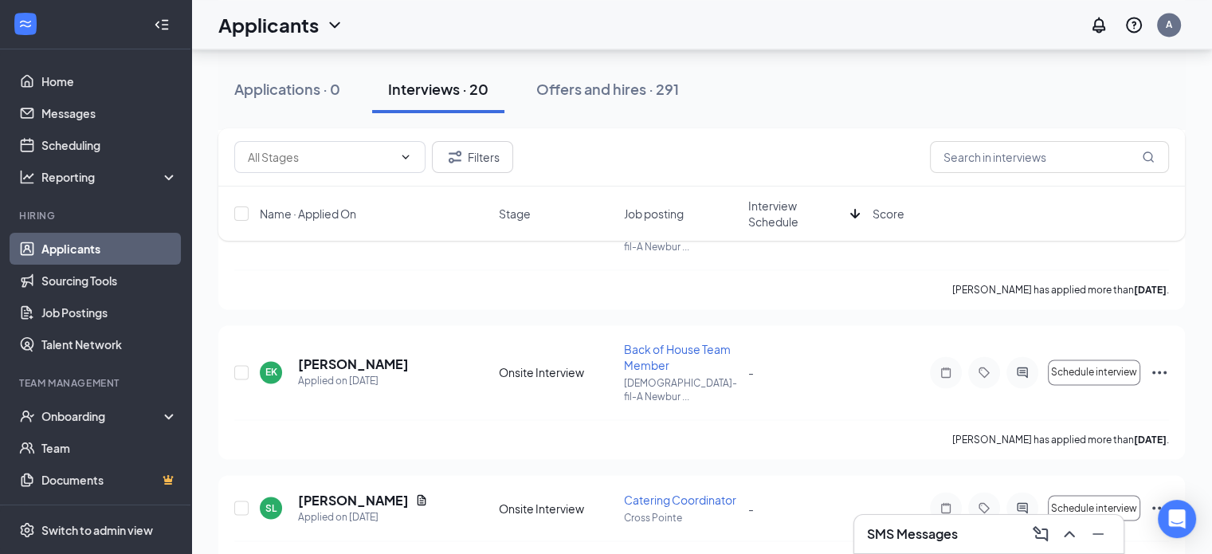
scroll to position [2557, 0]
click at [1159, 506] on icon "Ellipses" at bounding box center [1160, 507] width 14 height 3
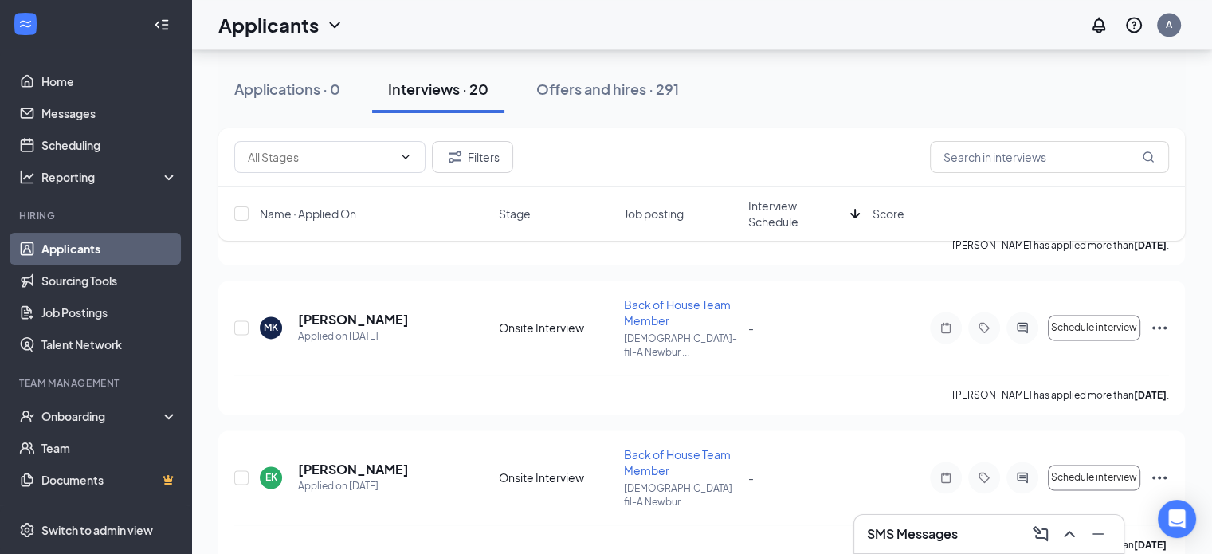
scroll to position [2451, 0]
click at [1009, 462] on div at bounding box center [1023, 478] width 32 height 32
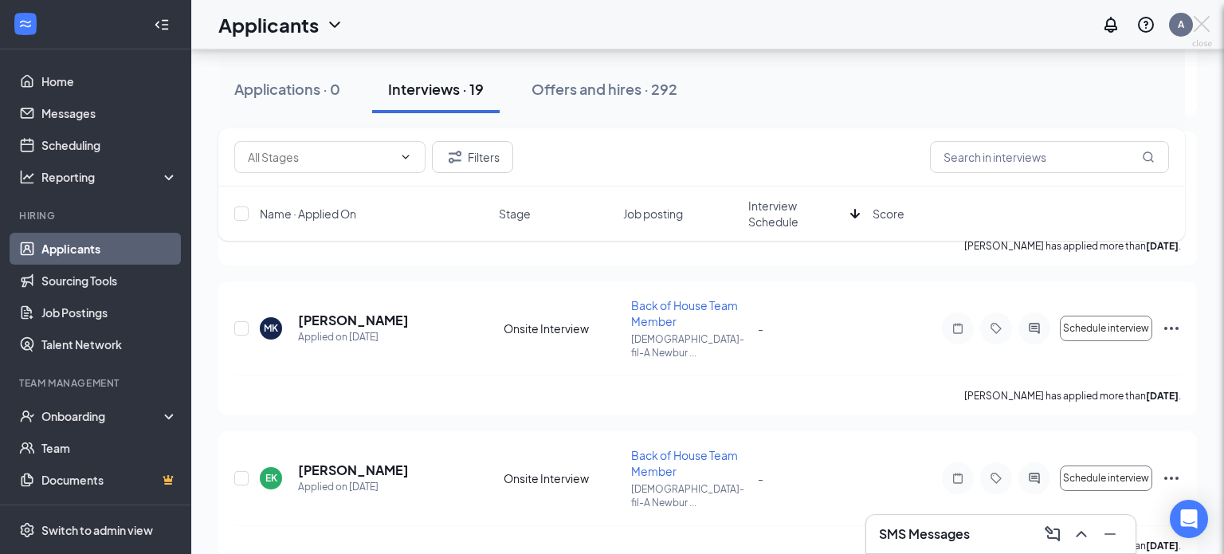
click at [1031, 277] on div "[PERSON_NAME] Back of House Team Member at [DEMOGRAPHIC_DATA]-fil-A Newburgh Ad…" at bounding box center [612, 277] width 1224 height 554
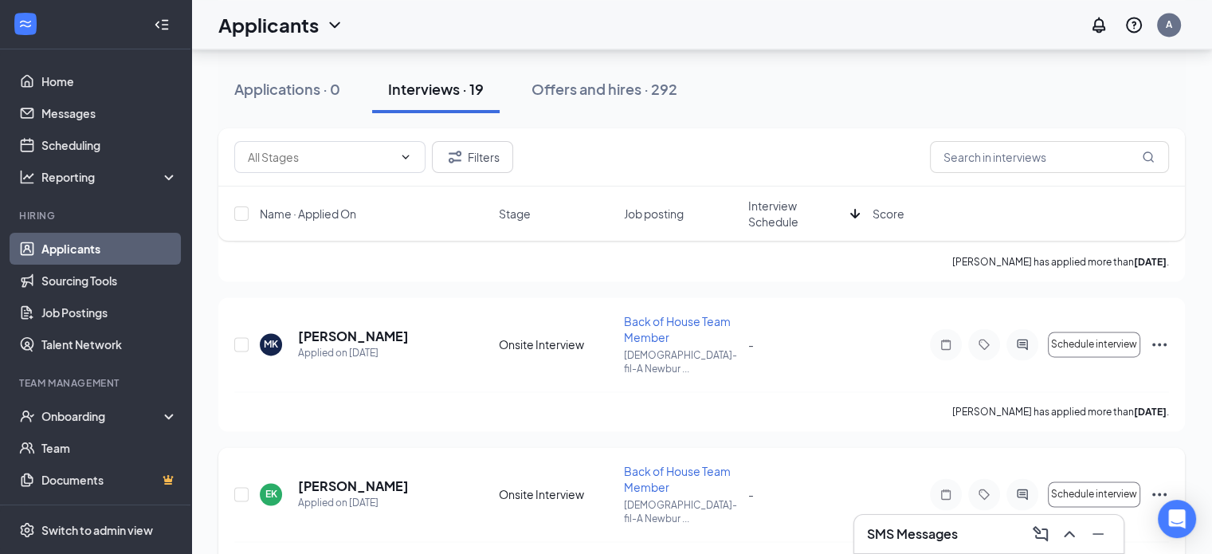
click at [1023, 489] on icon "ActiveChat" at bounding box center [1022, 494] width 10 height 10
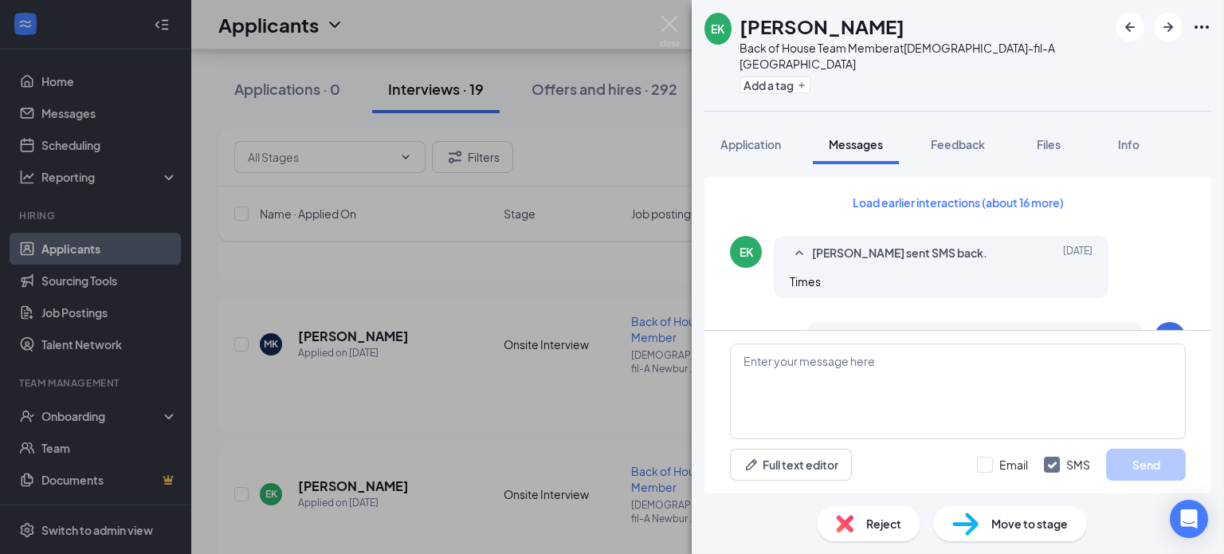
scroll to position [680, 0]
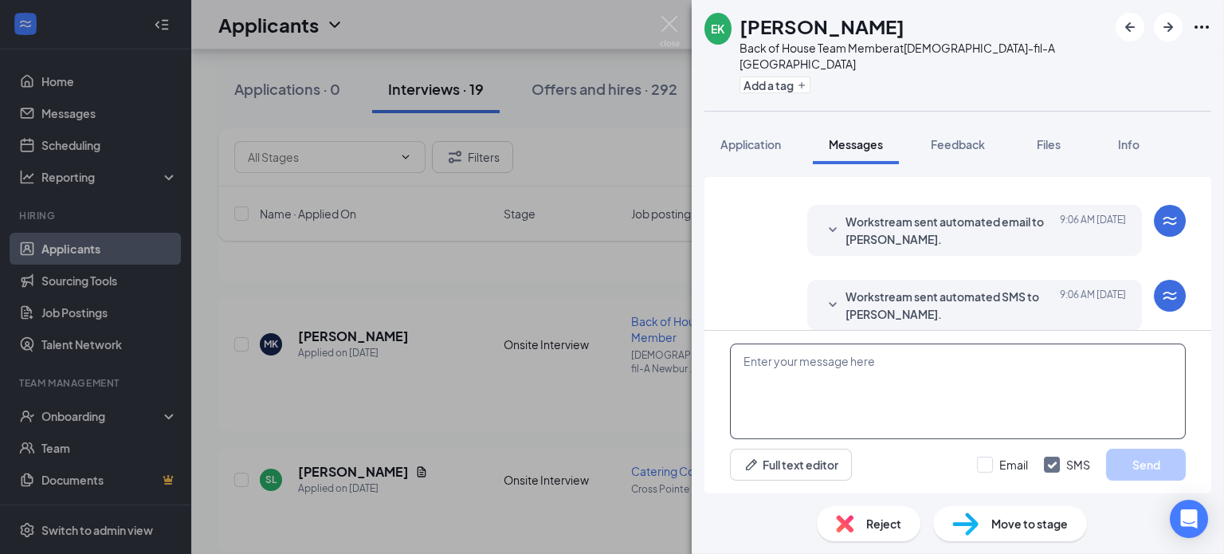
click at [783, 365] on textarea at bounding box center [958, 392] width 456 height 96
type textarea "Please reply back with code"
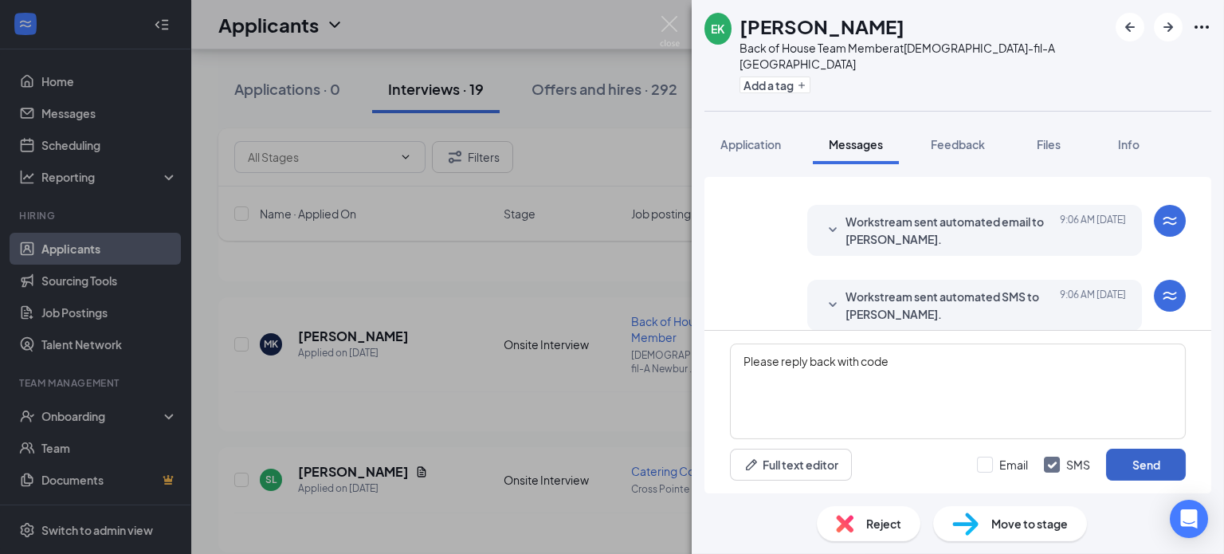
click at [1144, 480] on button "Send" at bounding box center [1146, 465] width 80 height 32
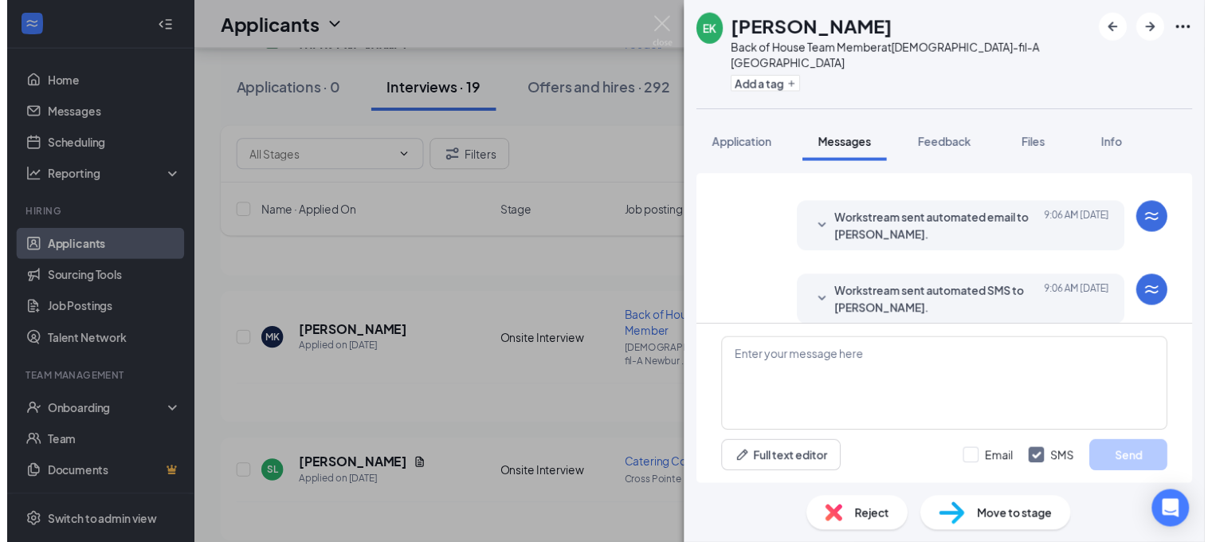
scroll to position [766, 0]
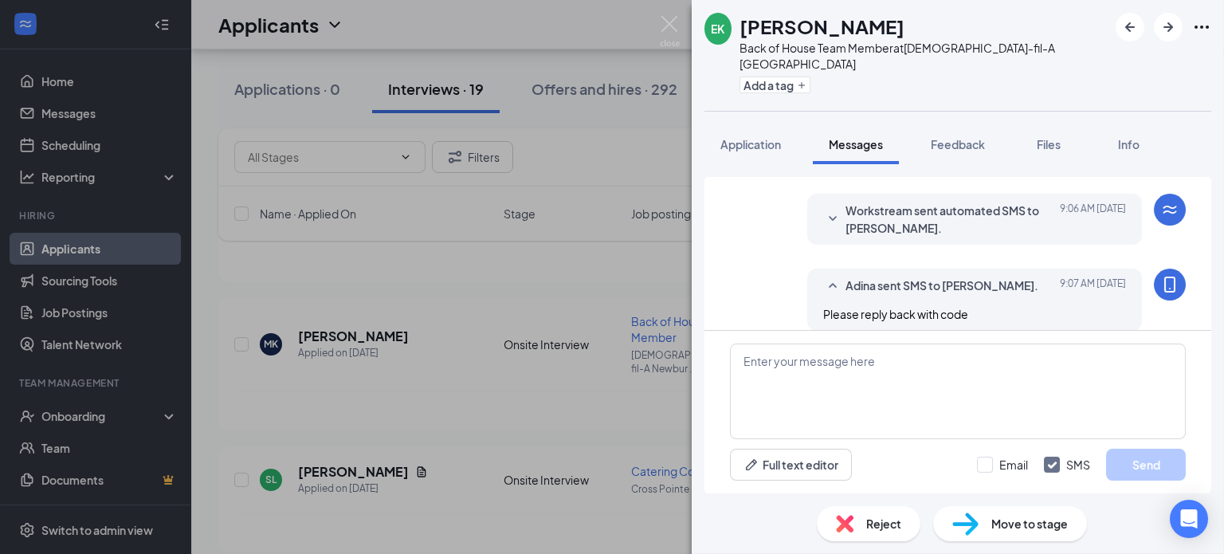
click at [674, 20] on img at bounding box center [670, 31] width 20 height 31
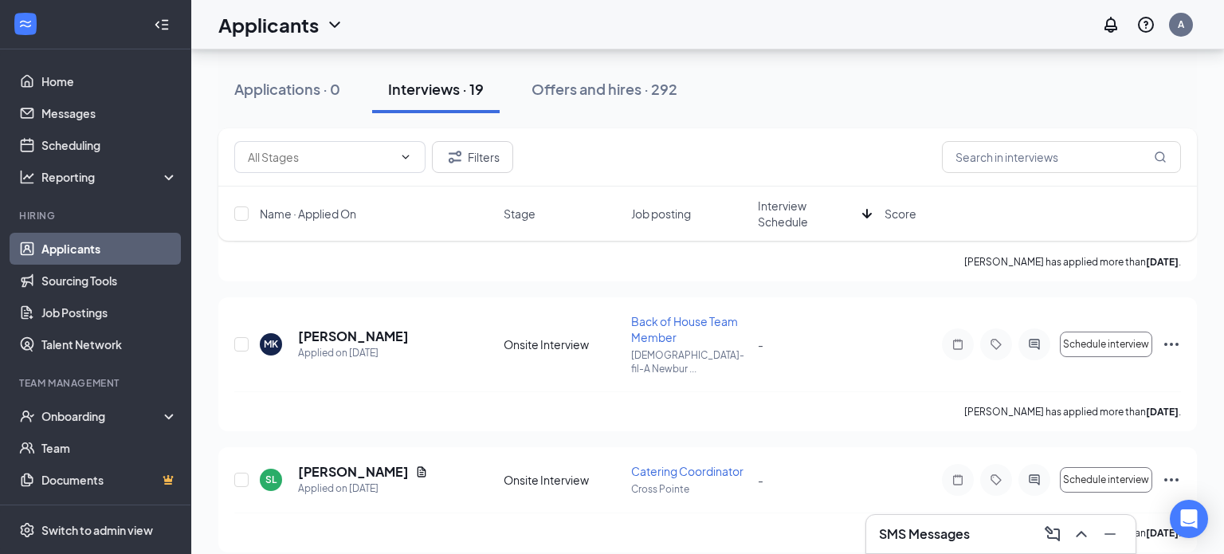
click at [657, 14] on div "Applicants A" at bounding box center [707, 24] width 1033 height 49
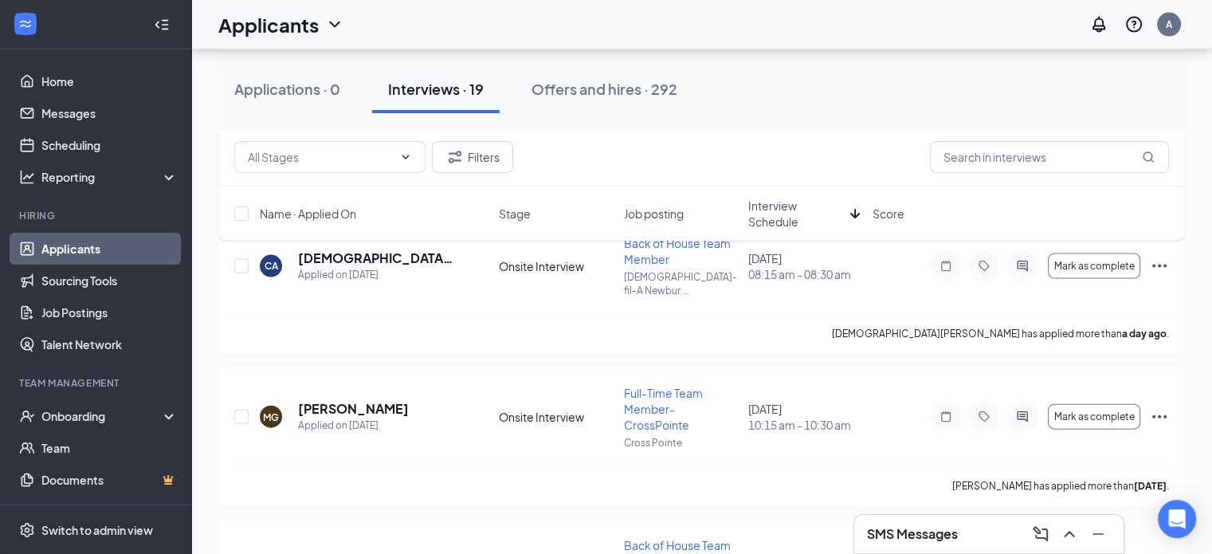
scroll to position [3402, 0]
click at [775, 217] on span "Interview Schedule" at bounding box center [796, 214] width 96 height 32
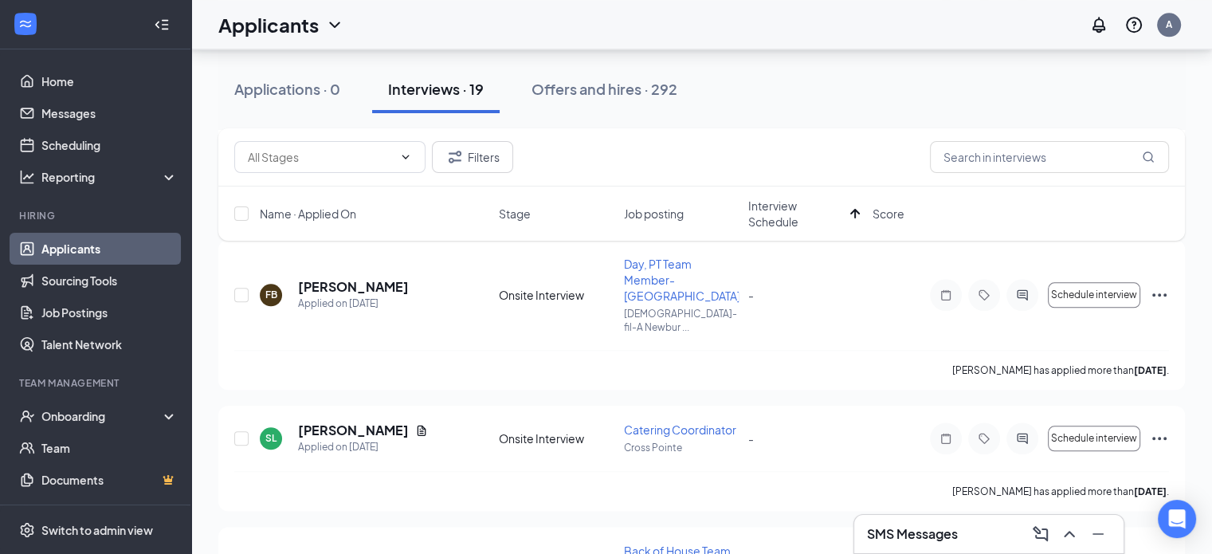
scroll to position [1754, 0]
click at [1159, 436] on icon "Ellipses" at bounding box center [1160, 437] width 14 height 3
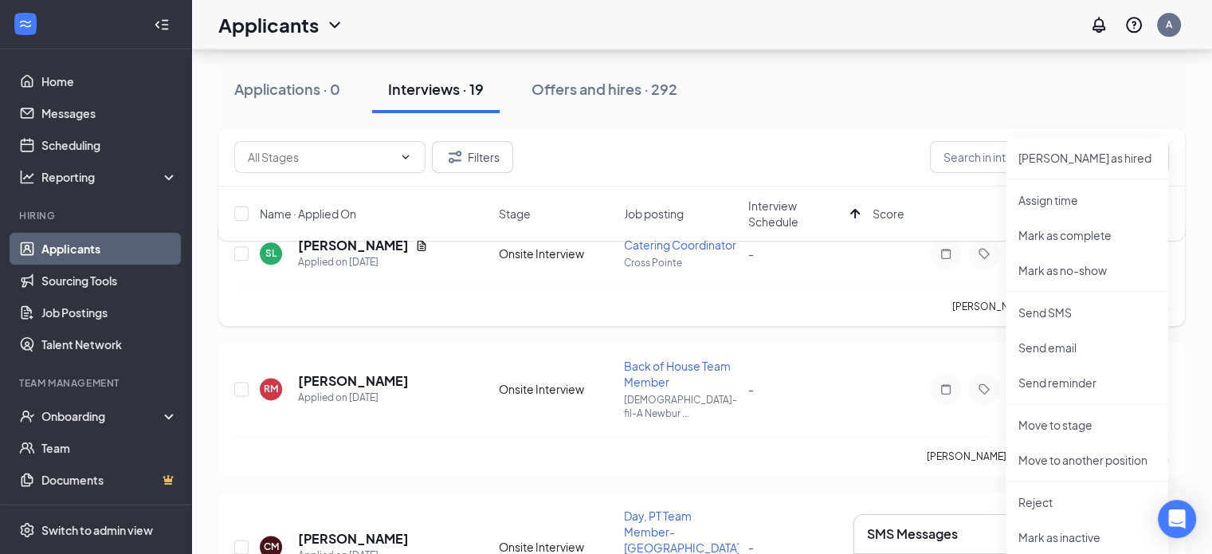
scroll to position [1939, 0]
click at [1036, 490] on li "Reject" at bounding box center [1087, 502] width 163 height 35
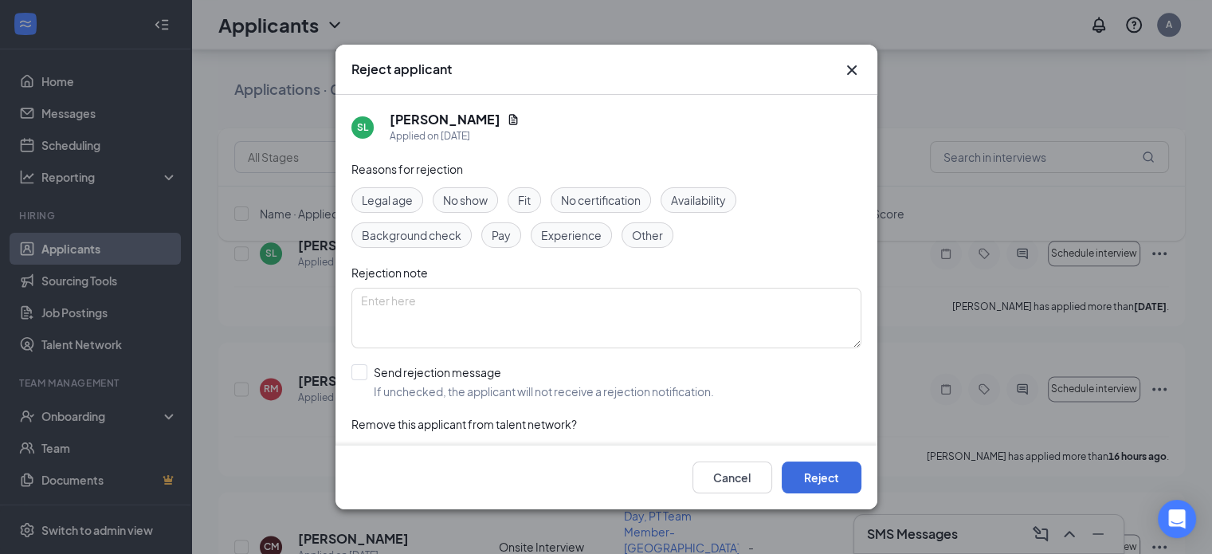
click at [663, 238] on div "Other" at bounding box center [648, 235] width 52 height 26
click at [561, 336] on textarea at bounding box center [607, 318] width 510 height 61
type textarea "No reply to interview"
click at [791, 452] on div "Cancel Reject" at bounding box center [607, 478] width 542 height 64
click at [826, 485] on button "Reject" at bounding box center [822, 478] width 80 height 32
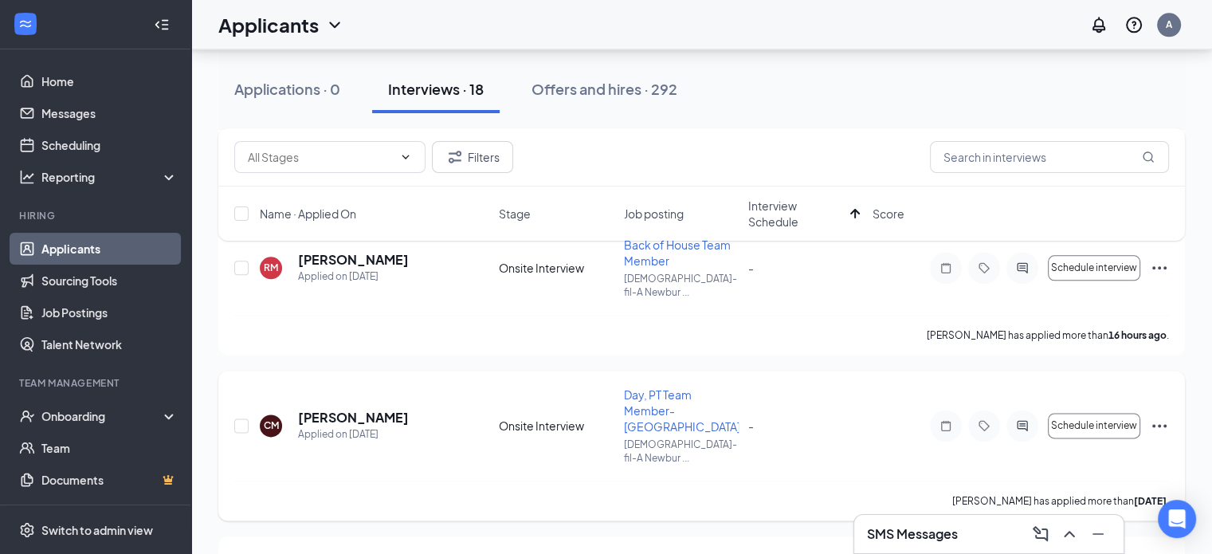
click at [1157, 416] on icon "Ellipses" at bounding box center [1159, 425] width 19 height 19
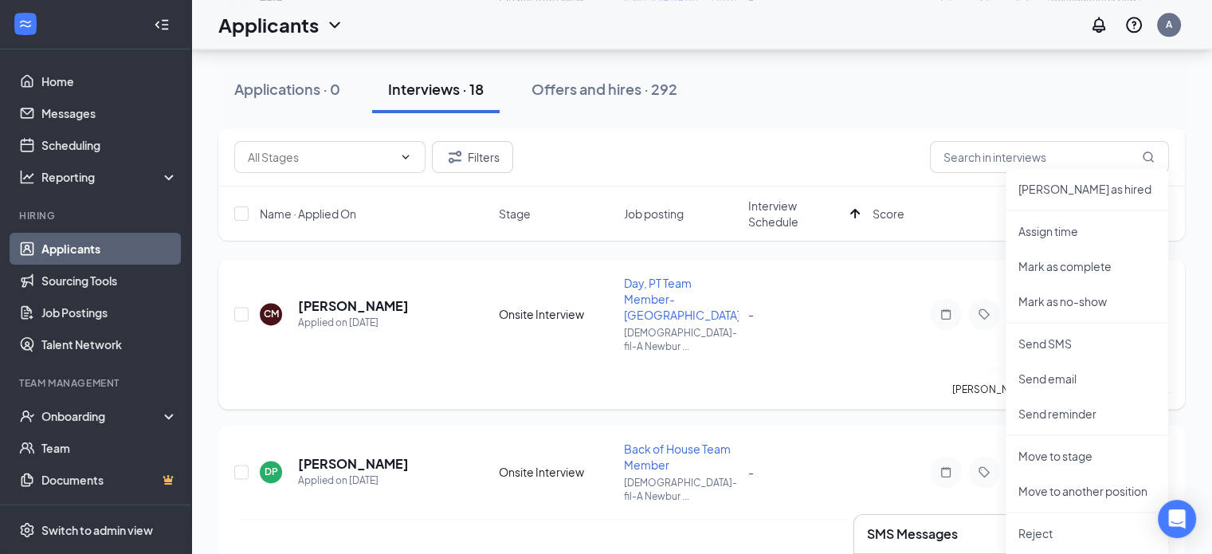
scroll to position [2051, 0]
click at [1046, 527] on p "Reject" at bounding box center [1087, 532] width 137 height 16
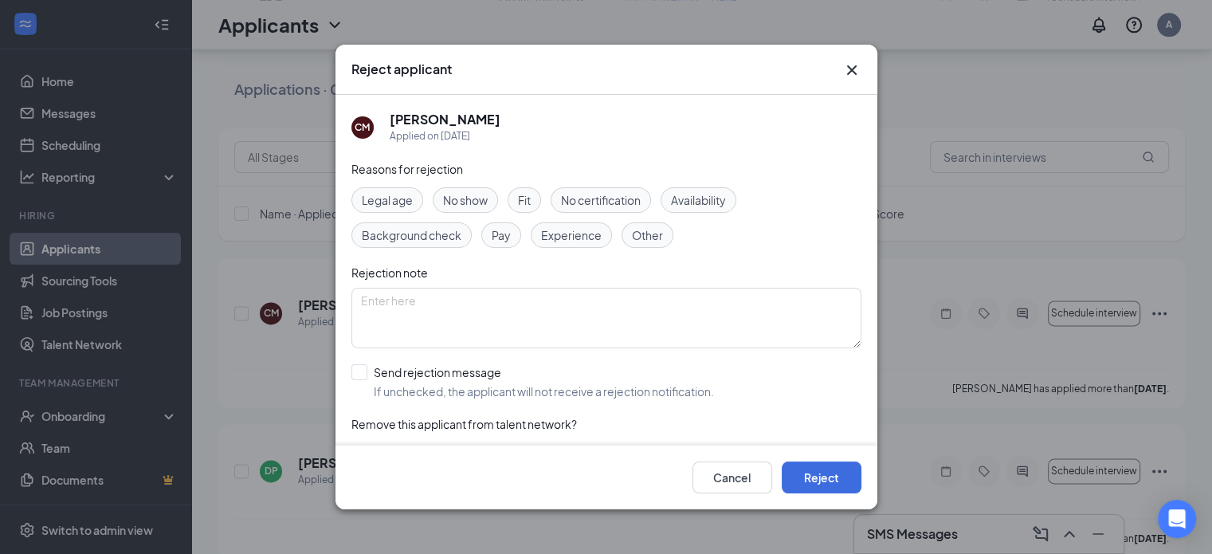
click at [638, 246] on div "Other" at bounding box center [648, 235] width 52 height 26
click at [488, 307] on textarea at bounding box center [607, 318] width 510 height 61
type textarea "No reply to interview"
click at [835, 467] on button "Reject" at bounding box center [822, 478] width 80 height 32
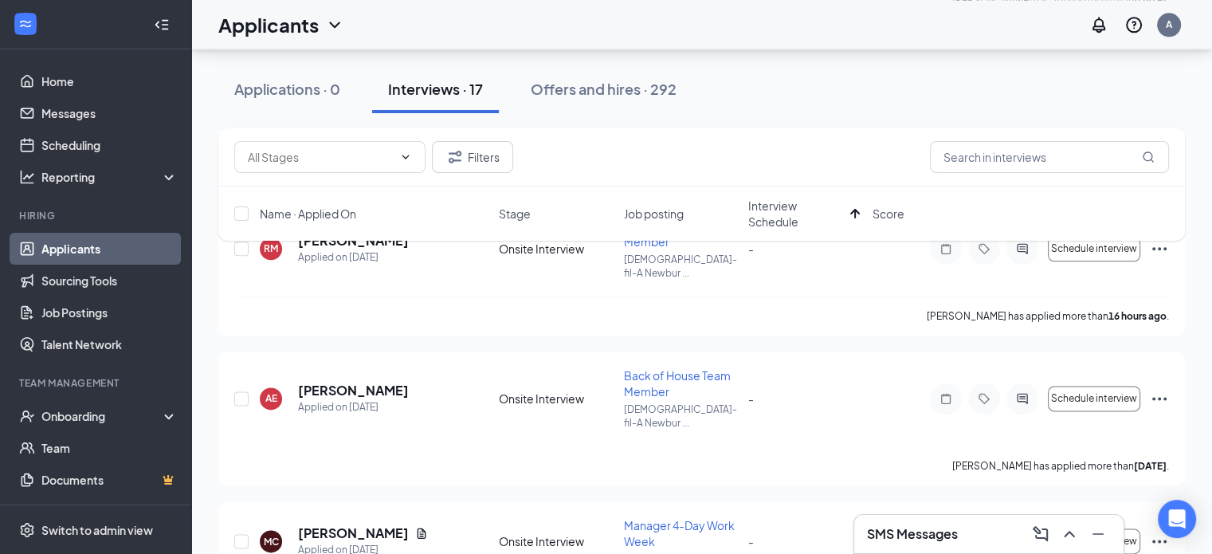
scroll to position [2144, 0]
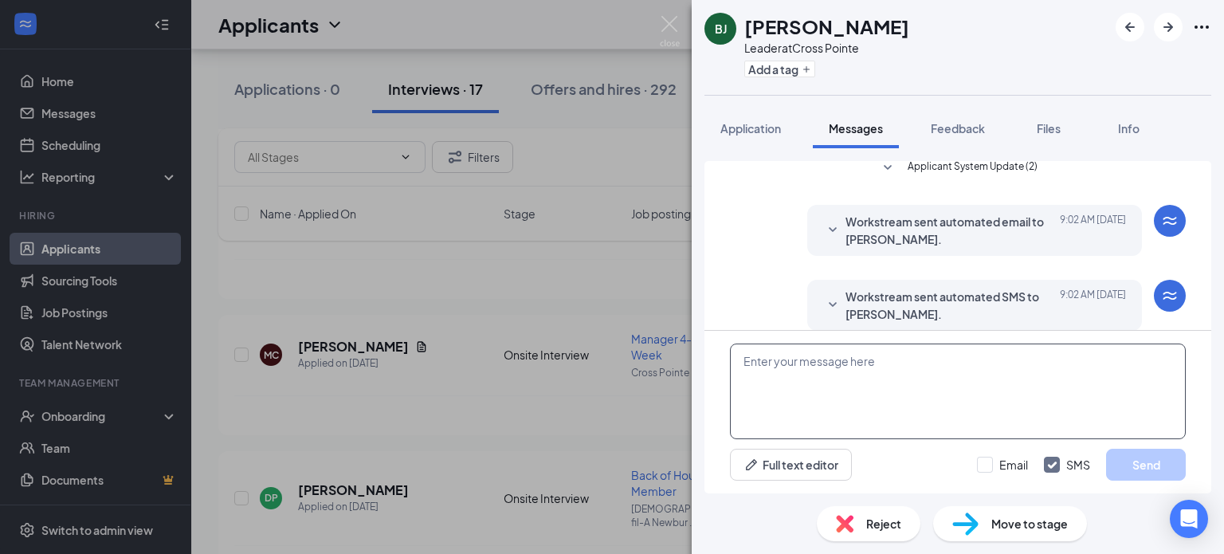
scroll to position [527, 0]
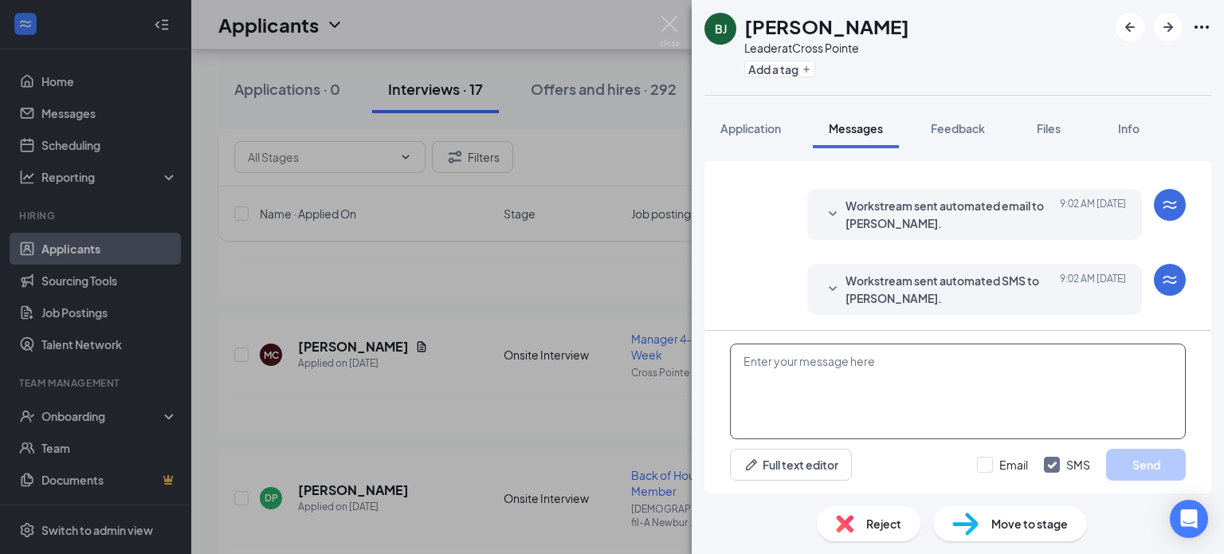
click at [768, 378] on textarea at bounding box center [958, 392] width 456 height 96
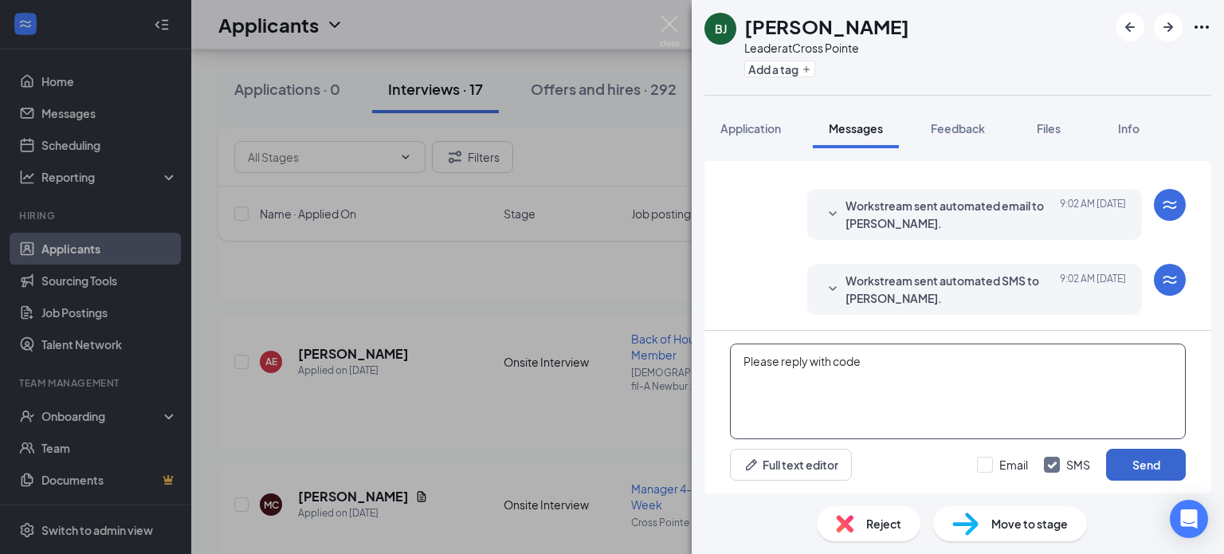
type textarea "Please reply with code"
click at [1138, 474] on button "Send" at bounding box center [1146, 465] width 80 height 32
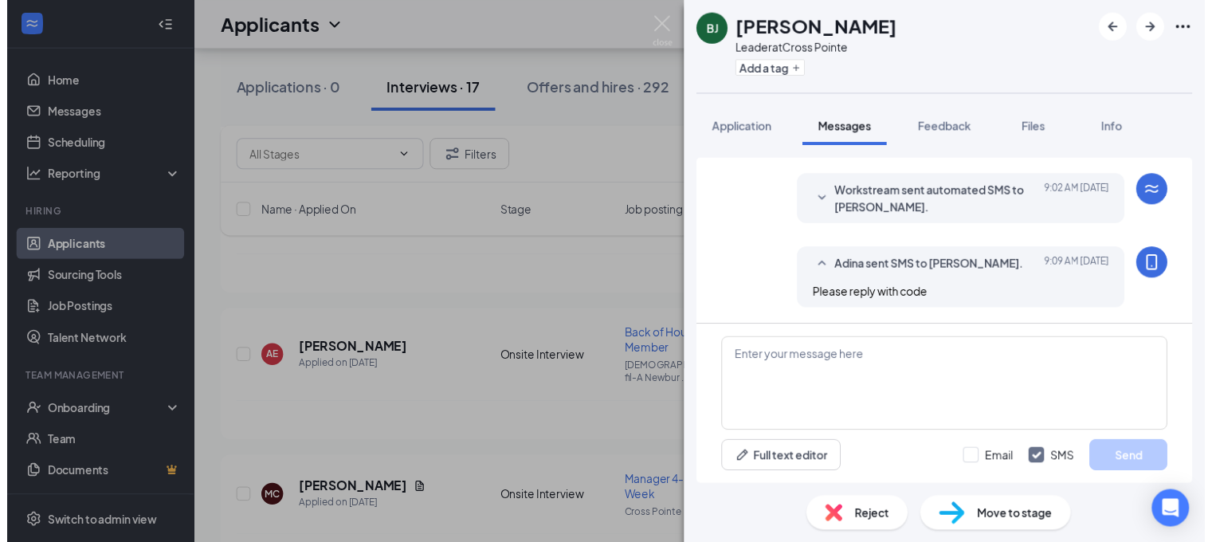
scroll to position [629, 0]
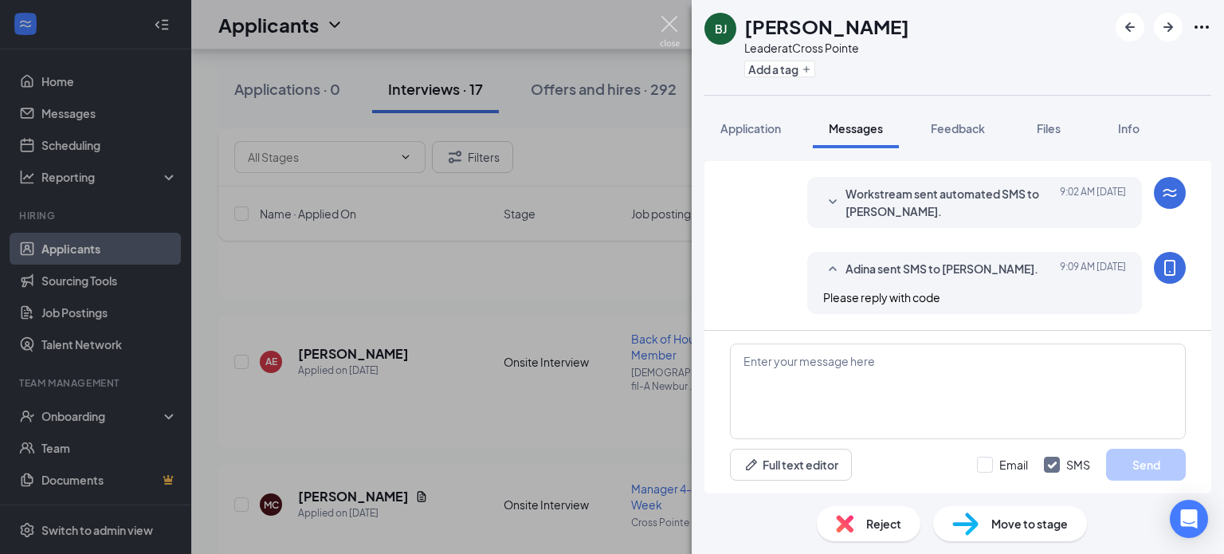
click at [671, 28] on img at bounding box center [670, 31] width 20 height 31
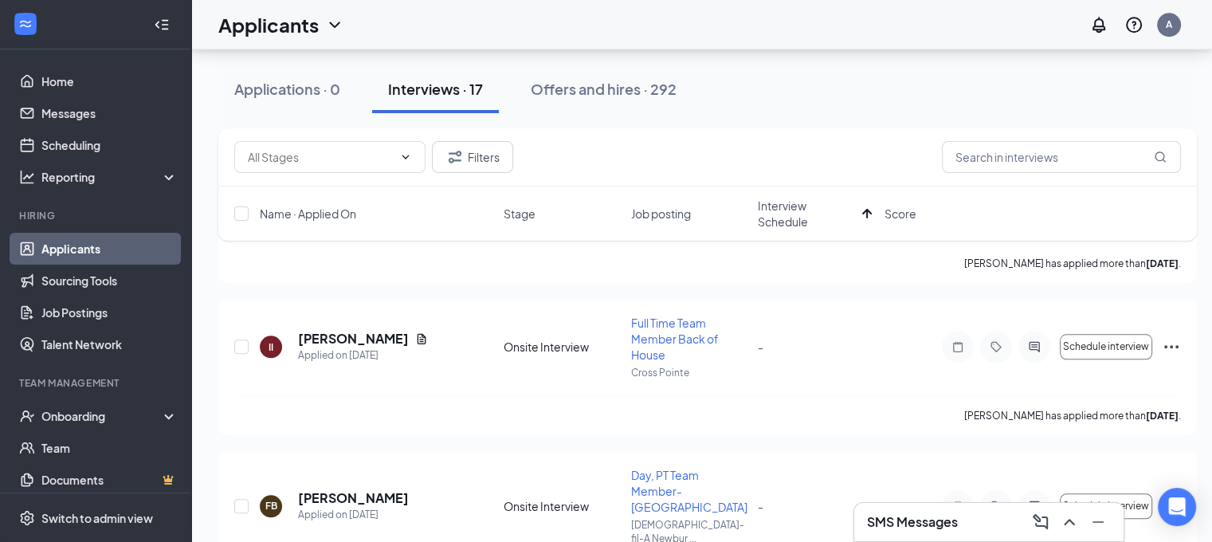
scroll to position [1490, 0]
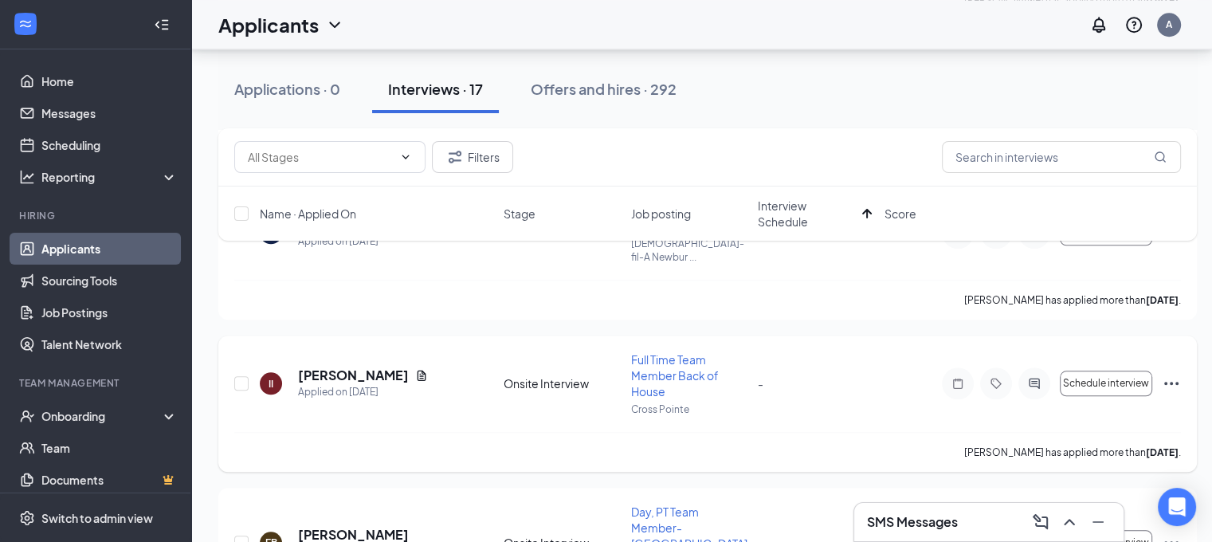
click at [1170, 374] on icon "Ellipses" at bounding box center [1171, 383] width 19 height 19
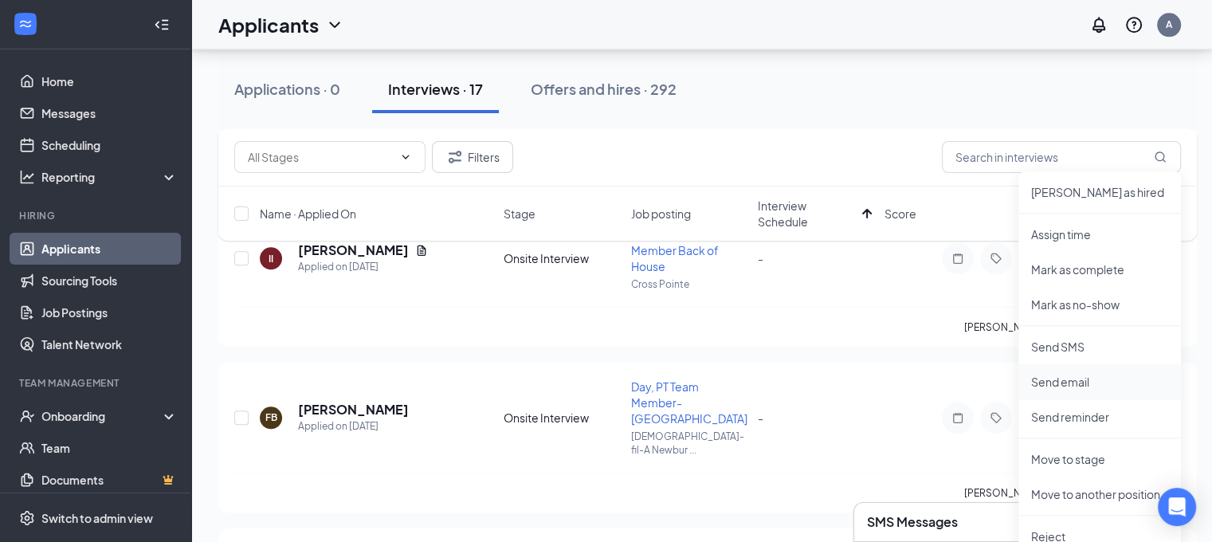
scroll to position [1623, 0]
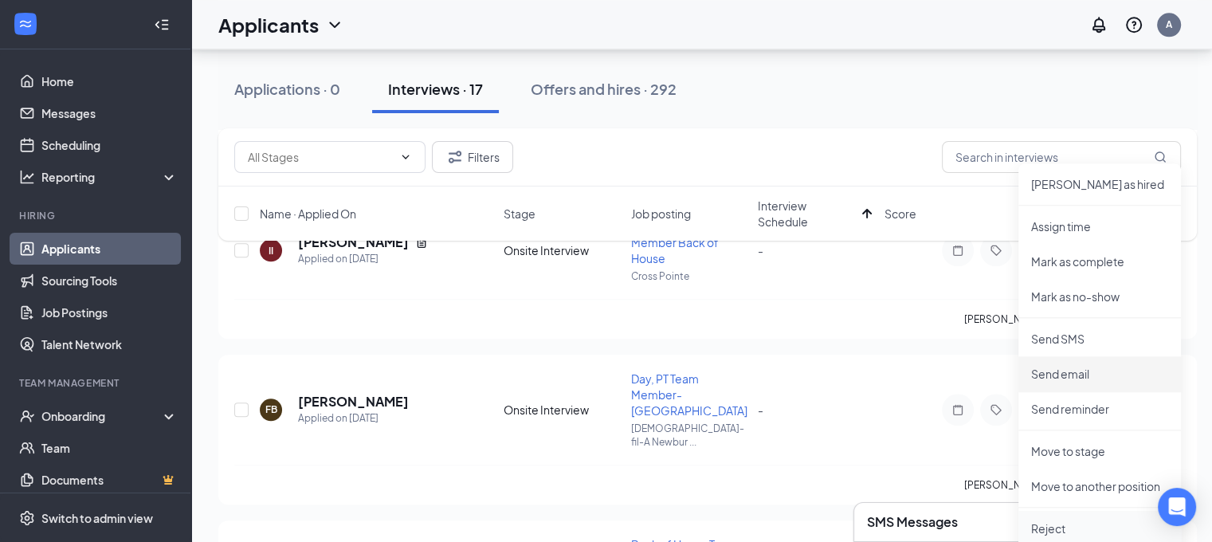
click at [1048, 527] on p "Reject" at bounding box center [1099, 529] width 137 height 16
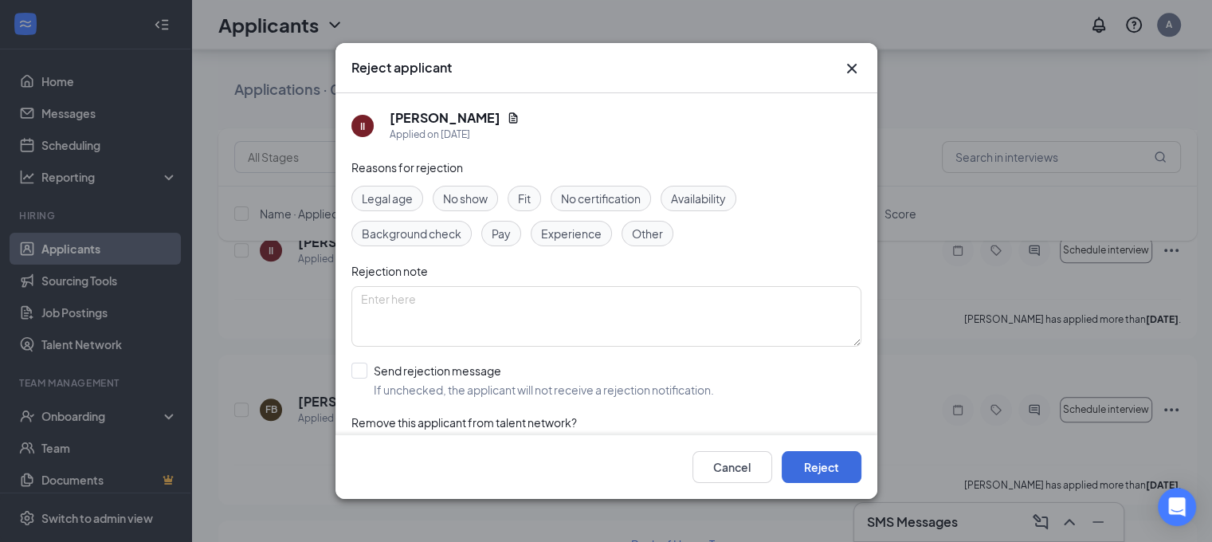
click at [638, 225] on span "Other" at bounding box center [647, 234] width 31 height 18
click at [515, 315] on textarea at bounding box center [607, 316] width 510 height 61
type textarea "No reply to interview"
click at [811, 478] on button "Reject" at bounding box center [822, 467] width 80 height 32
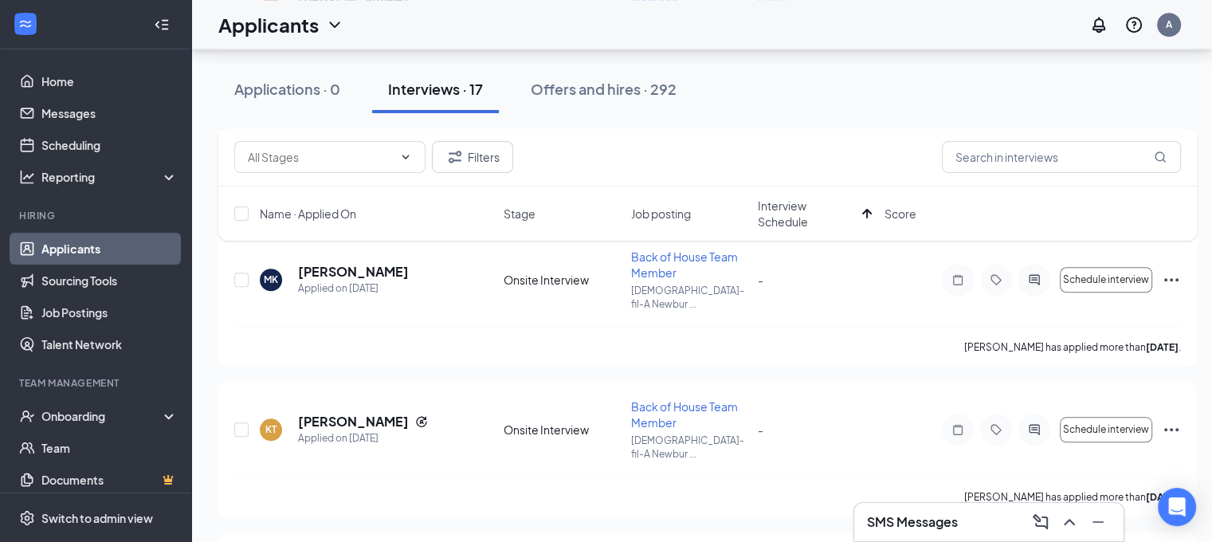
scroll to position [1291, 0]
click at [1170, 422] on icon "Ellipses" at bounding box center [1171, 431] width 19 height 19
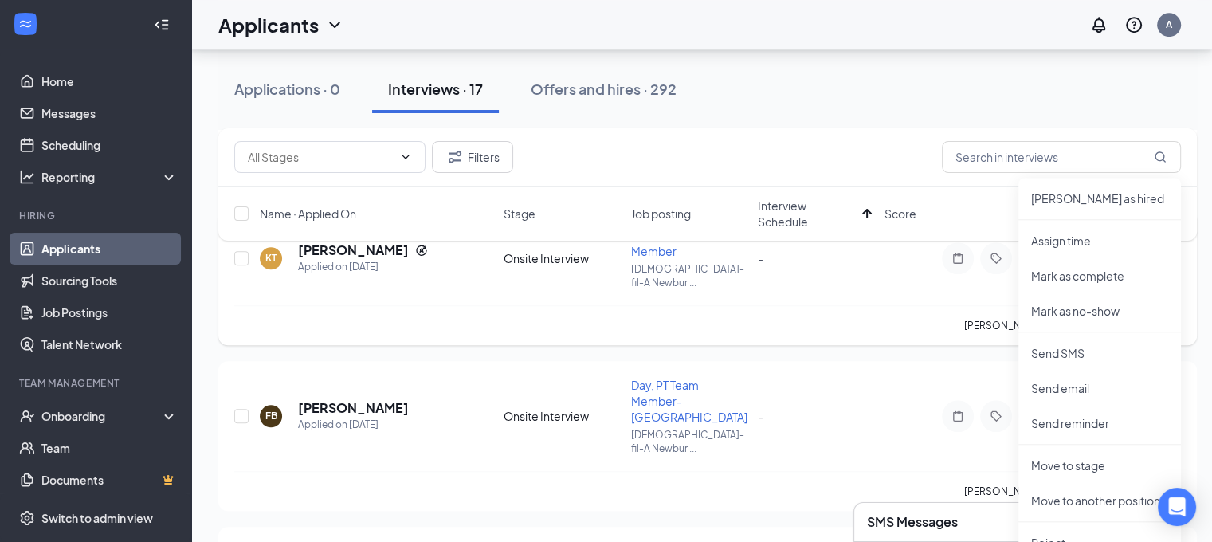
scroll to position [1470, 0]
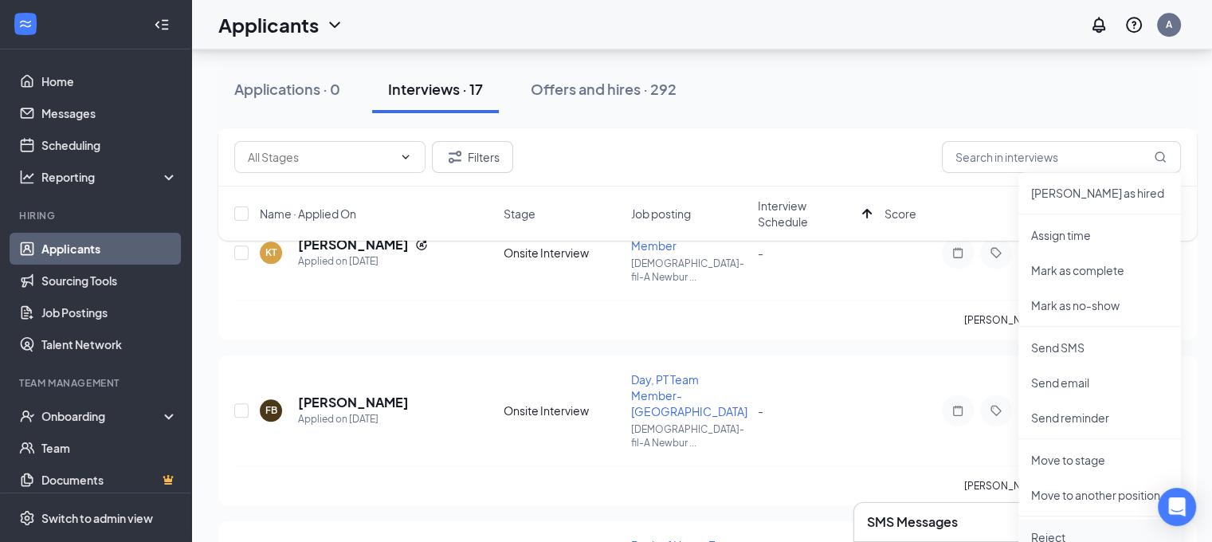
click at [1052, 529] on p "Reject" at bounding box center [1099, 537] width 137 height 16
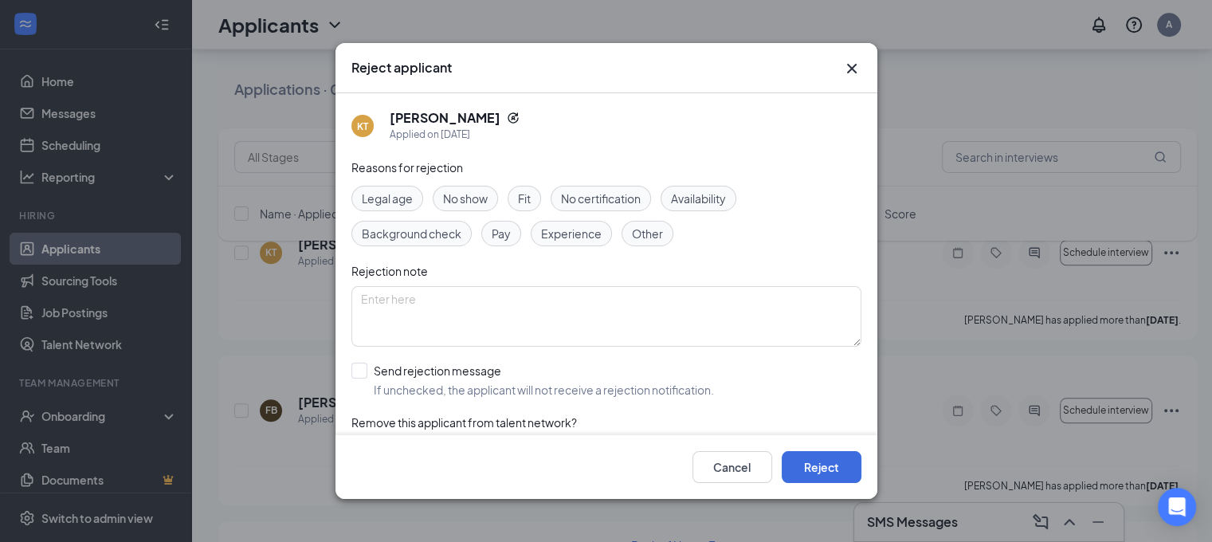
click at [644, 230] on span "Other" at bounding box center [647, 234] width 31 height 18
click at [568, 325] on textarea at bounding box center [607, 316] width 510 height 61
type textarea "No reply to interview"
click at [825, 481] on button "Reject" at bounding box center [822, 467] width 80 height 32
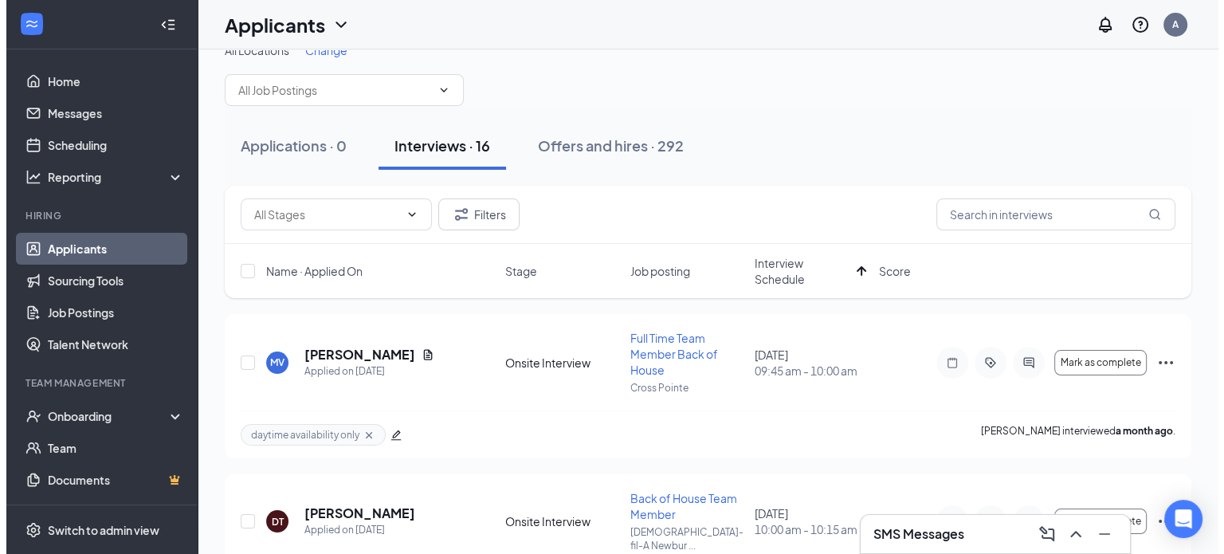
scroll to position [0, 0]
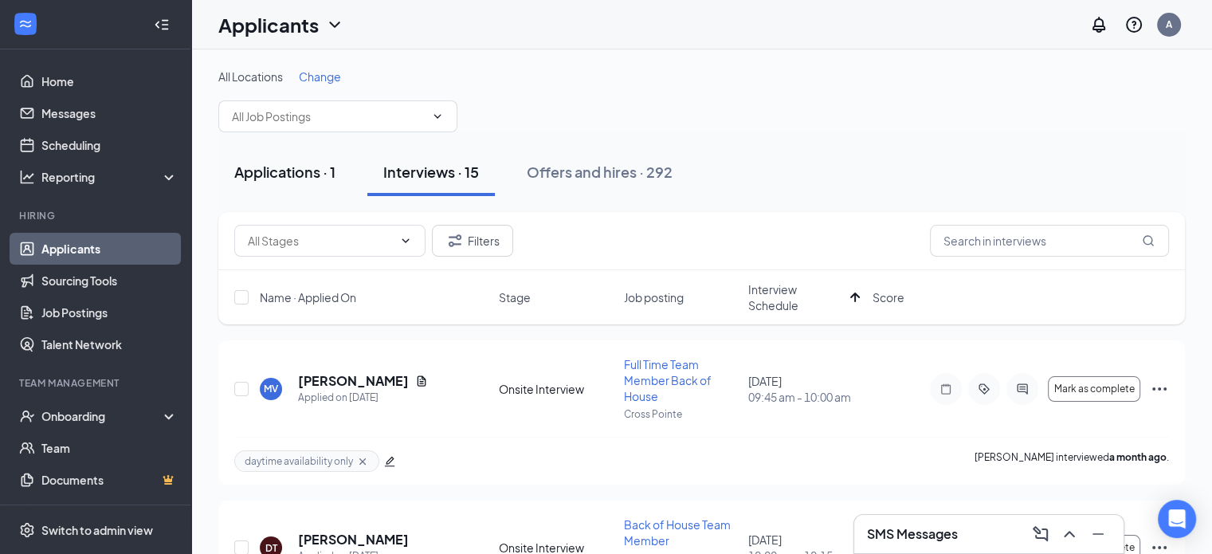
click at [273, 175] on div "Applications · 1" at bounding box center [284, 172] width 101 height 20
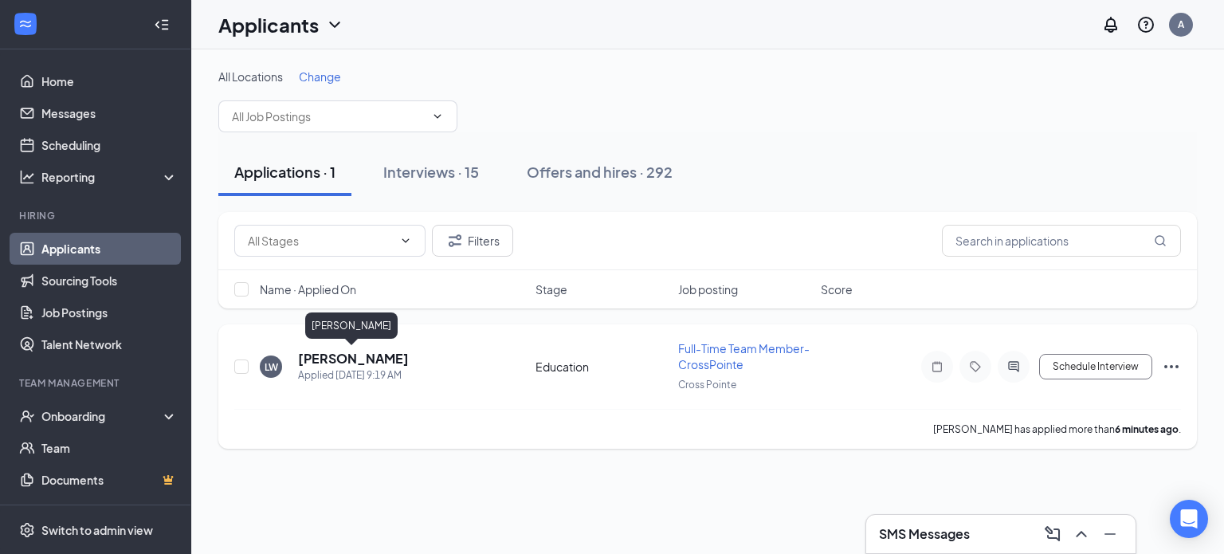
click at [331, 356] on h5 "[PERSON_NAME]" at bounding box center [353, 359] width 111 height 18
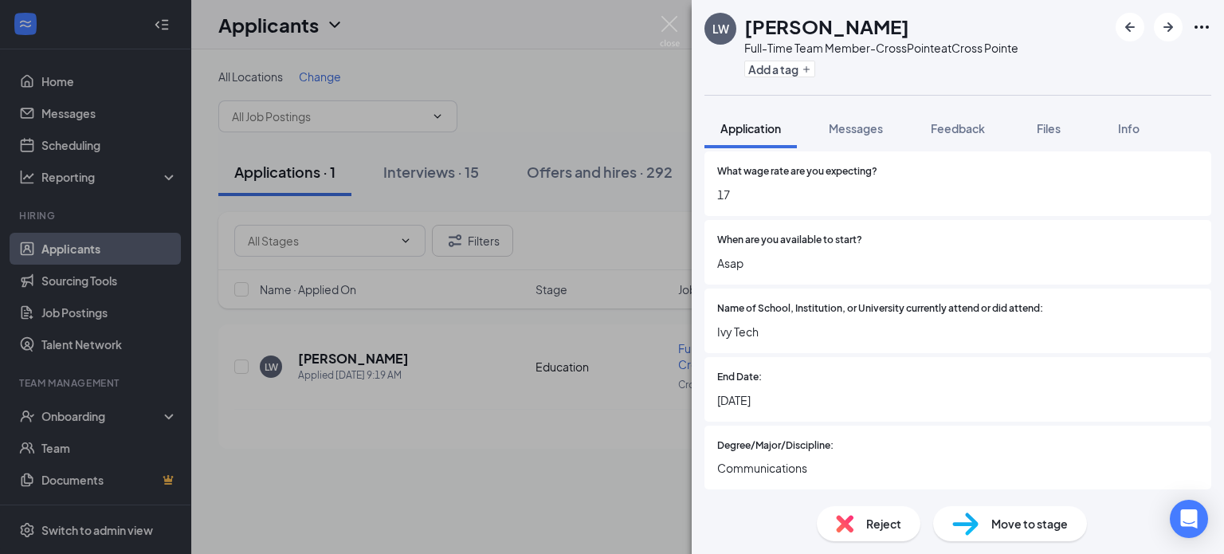
scroll to position [1949, 0]
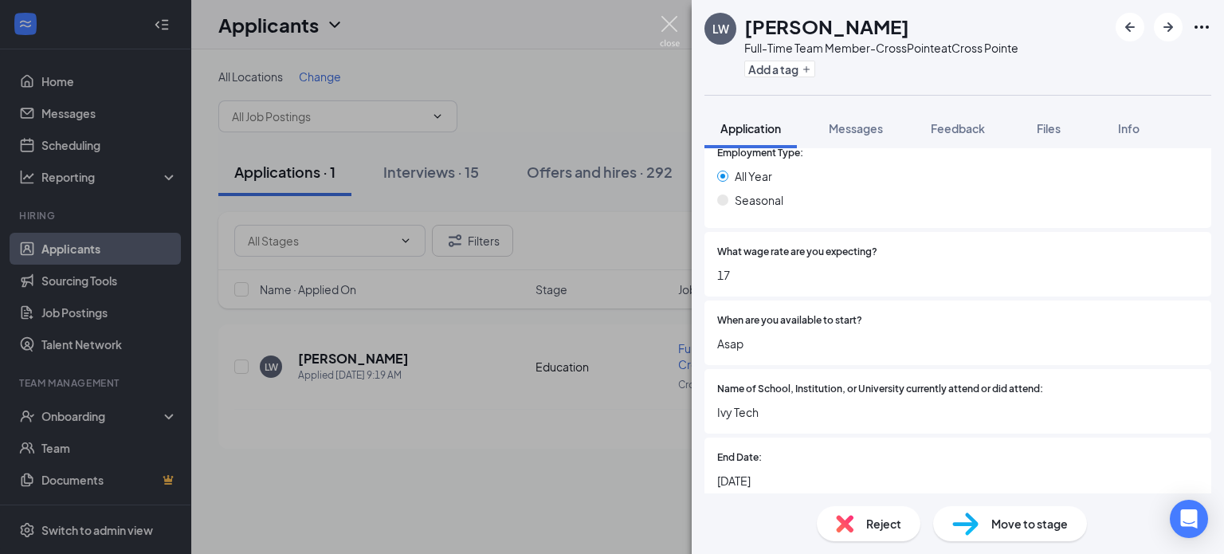
click at [663, 27] on img at bounding box center [670, 31] width 20 height 31
